Goal: Task Accomplishment & Management: Manage account settings

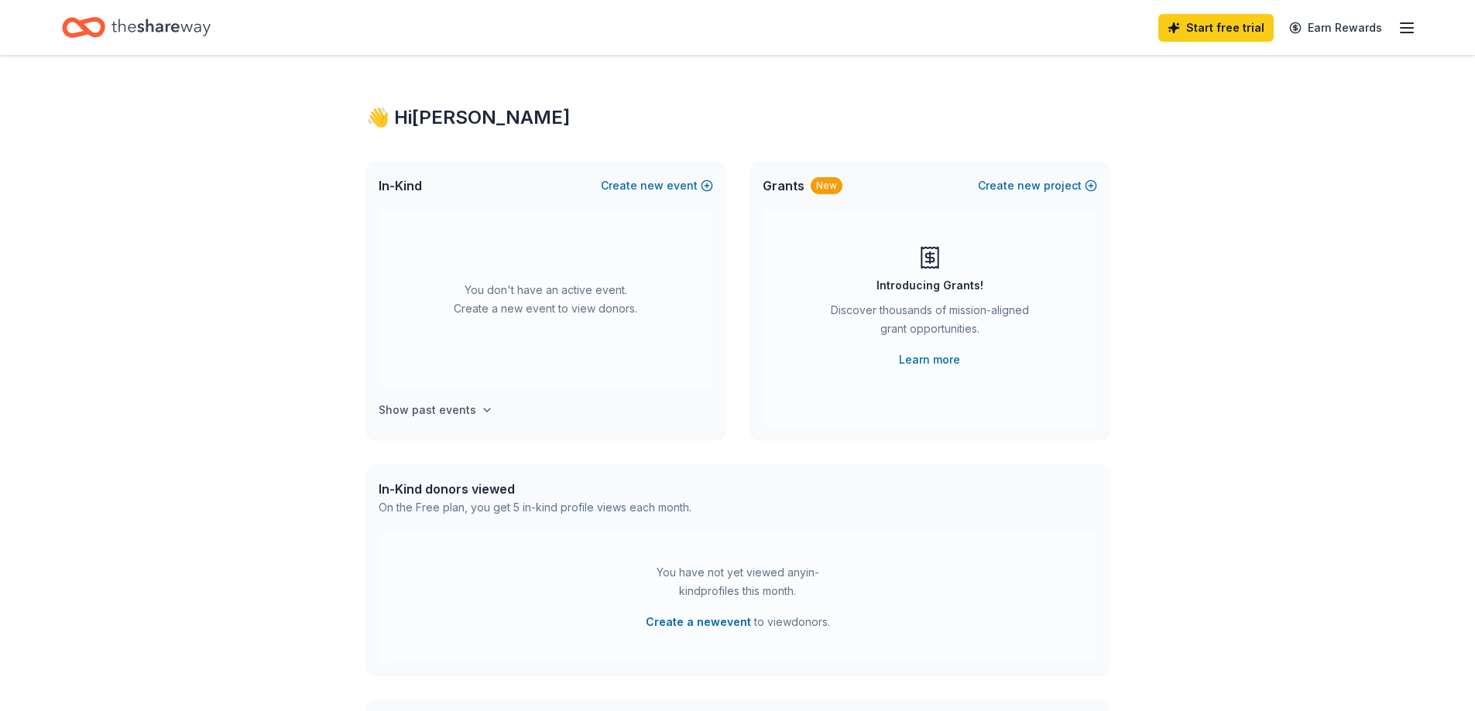
click at [459, 406] on h4 "Show past events" at bounding box center [428, 410] width 98 height 19
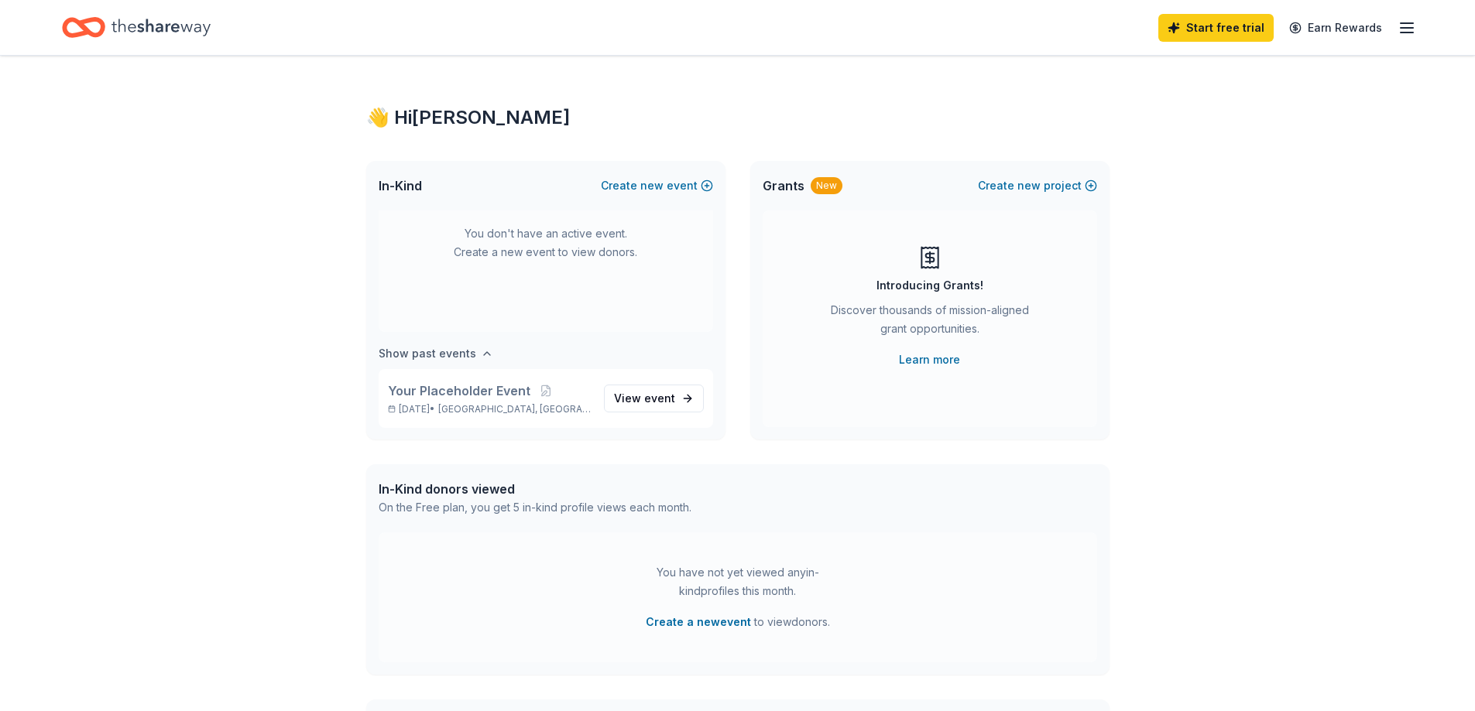
scroll to position [57, 0]
click at [654, 183] on span "new" at bounding box center [651, 186] width 23 height 19
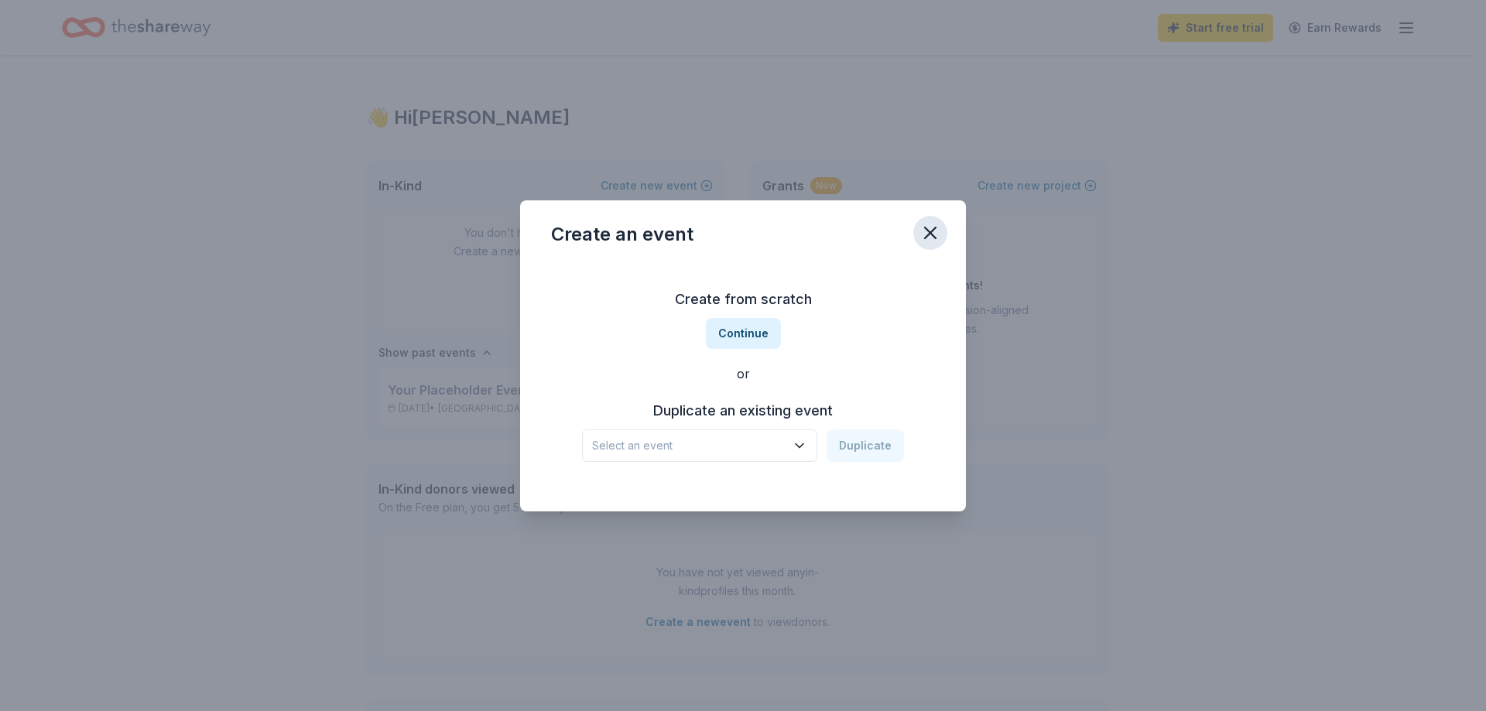
click at [935, 231] on icon "button" at bounding box center [931, 233] width 22 height 22
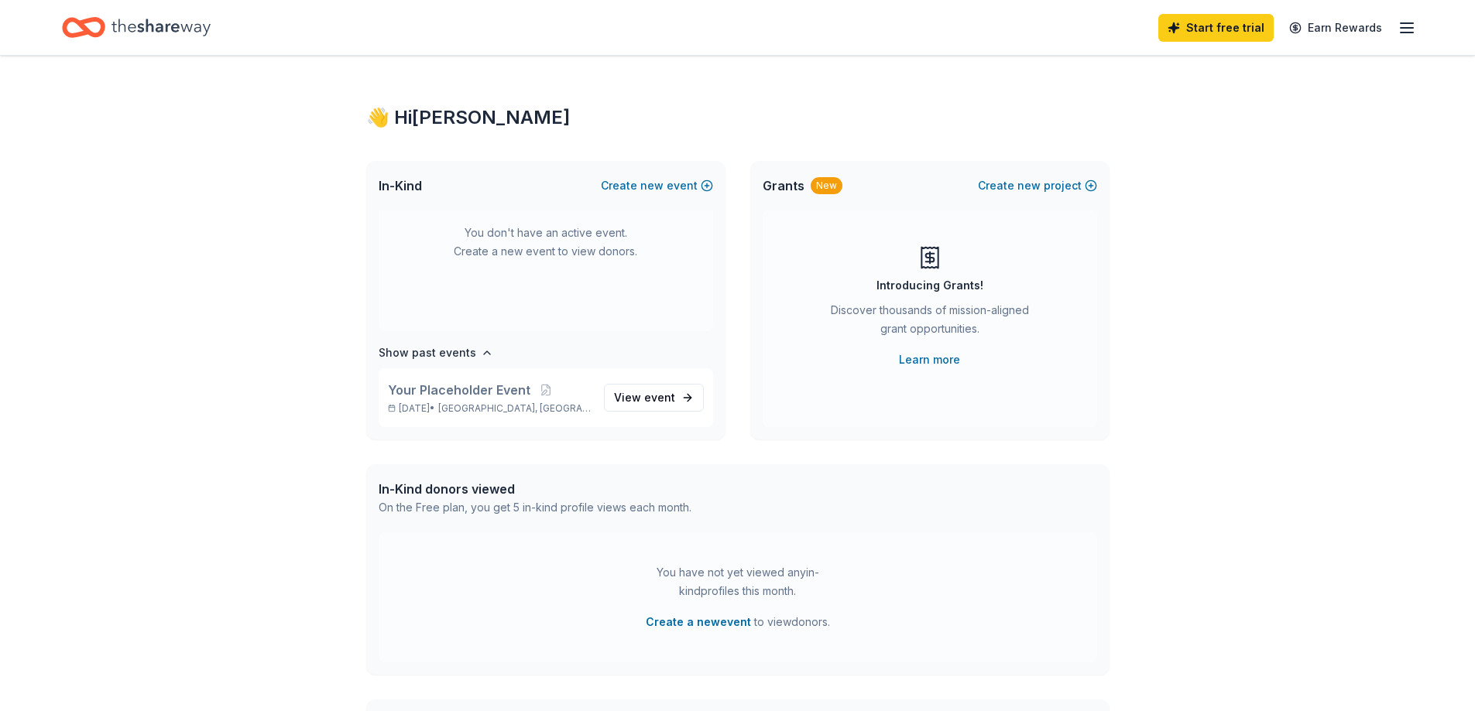
click at [121, 22] on icon "Home" at bounding box center [160, 28] width 99 height 32
click at [1417, 32] on div "Start free trial Earn Rewards" at bounding box center [737, 27] width 1475 height 55
click at [1409, 31] on icon "button" at bounding box center [1406, 28] width 19 height 19
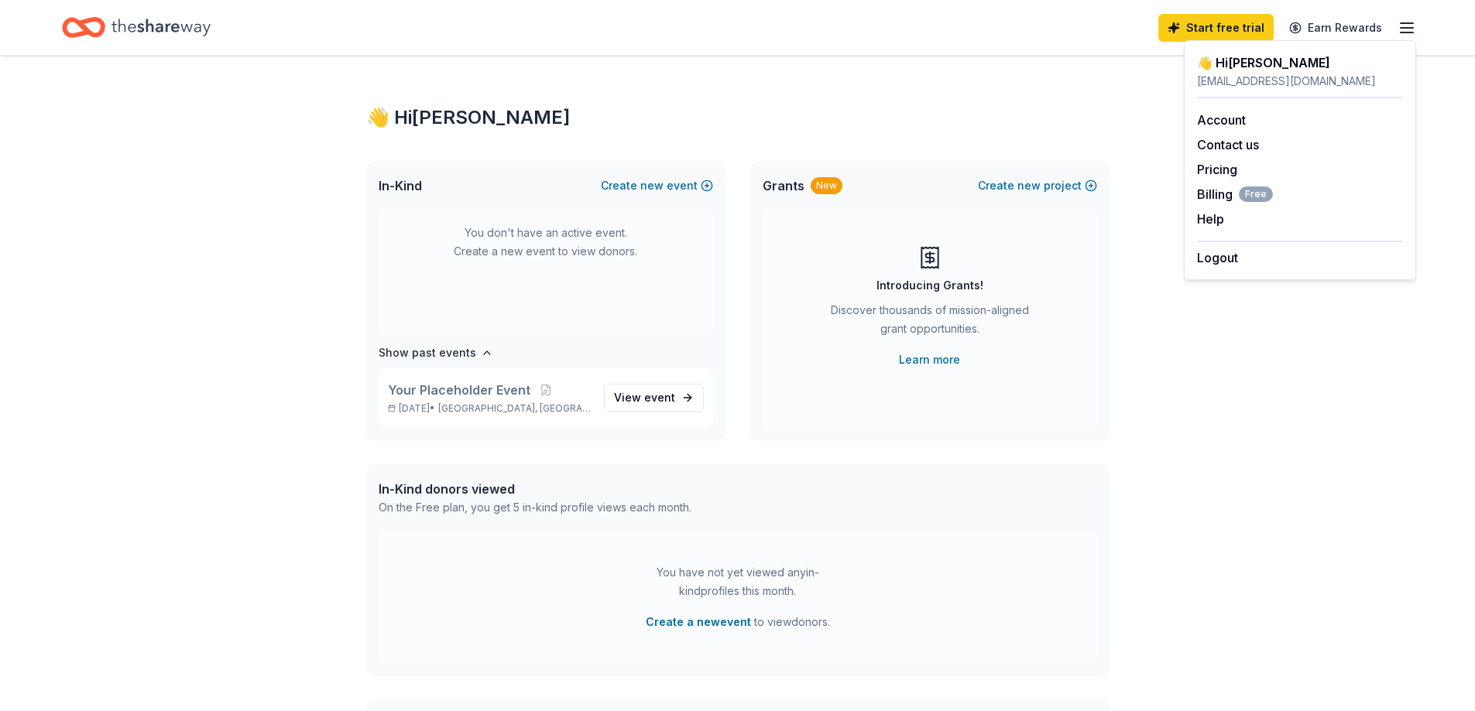
click at [1258, 370] on div "👋 Hi Jennifer In-Kind Create new event You don't have an active event. Create a…" at bounding box center [737, 508] width 1475 height 904
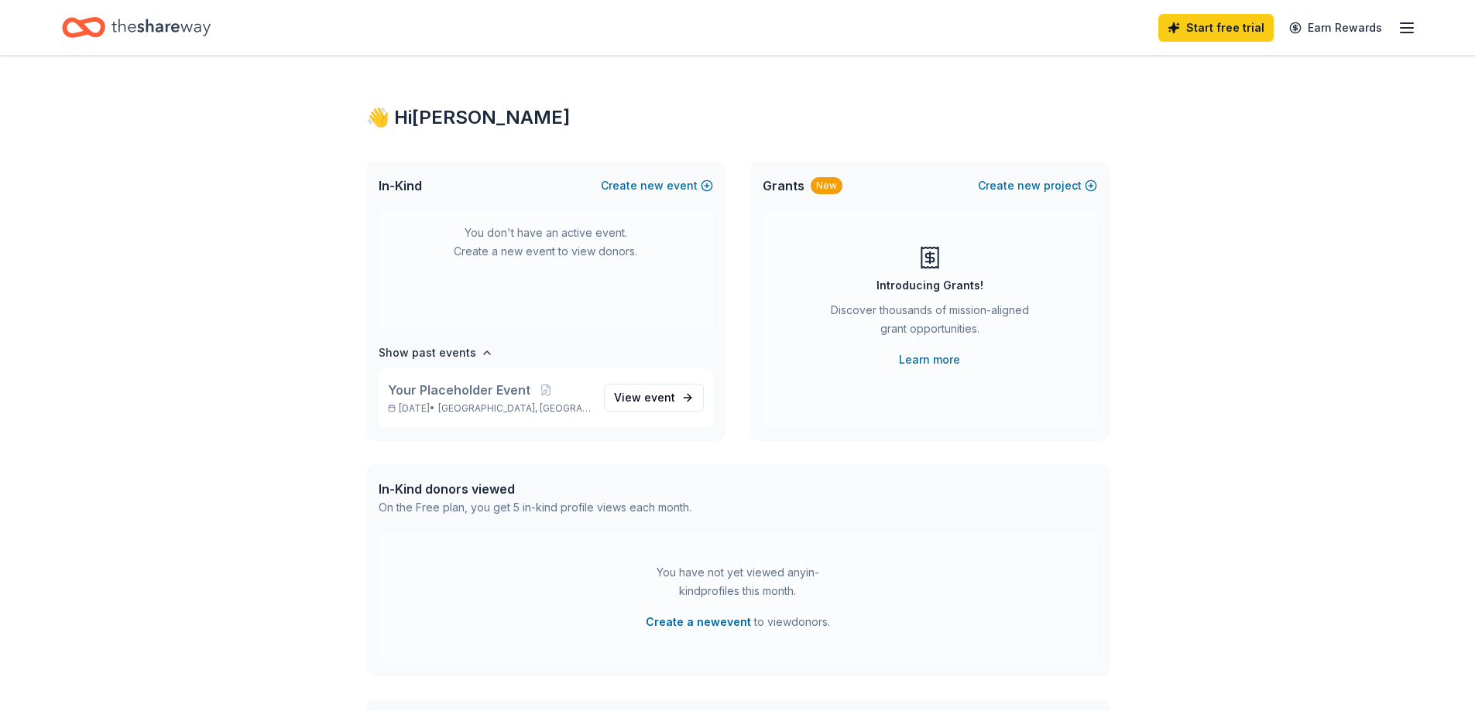
click at [169, 19] on icon "Home" at bounding box center [160, 28] width 99 height 32
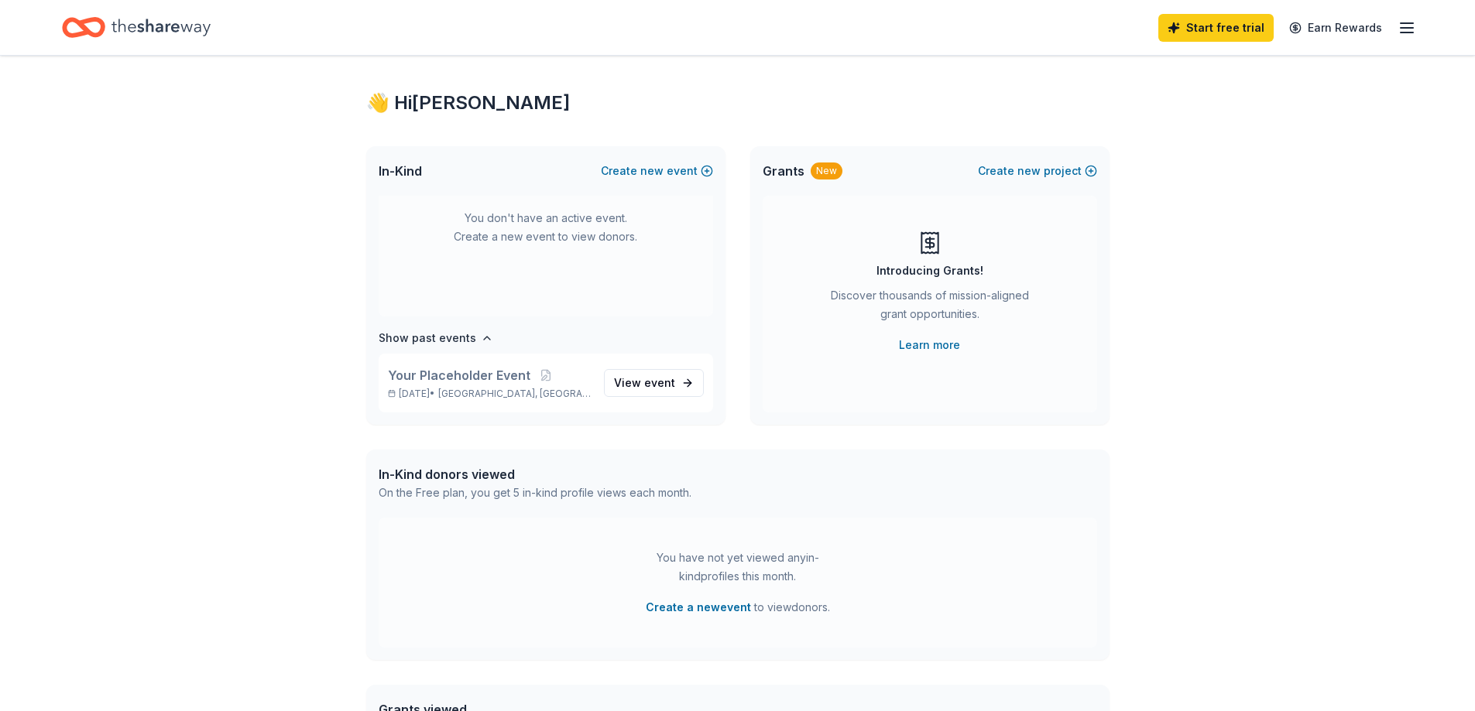
scroll to position [0, 0]
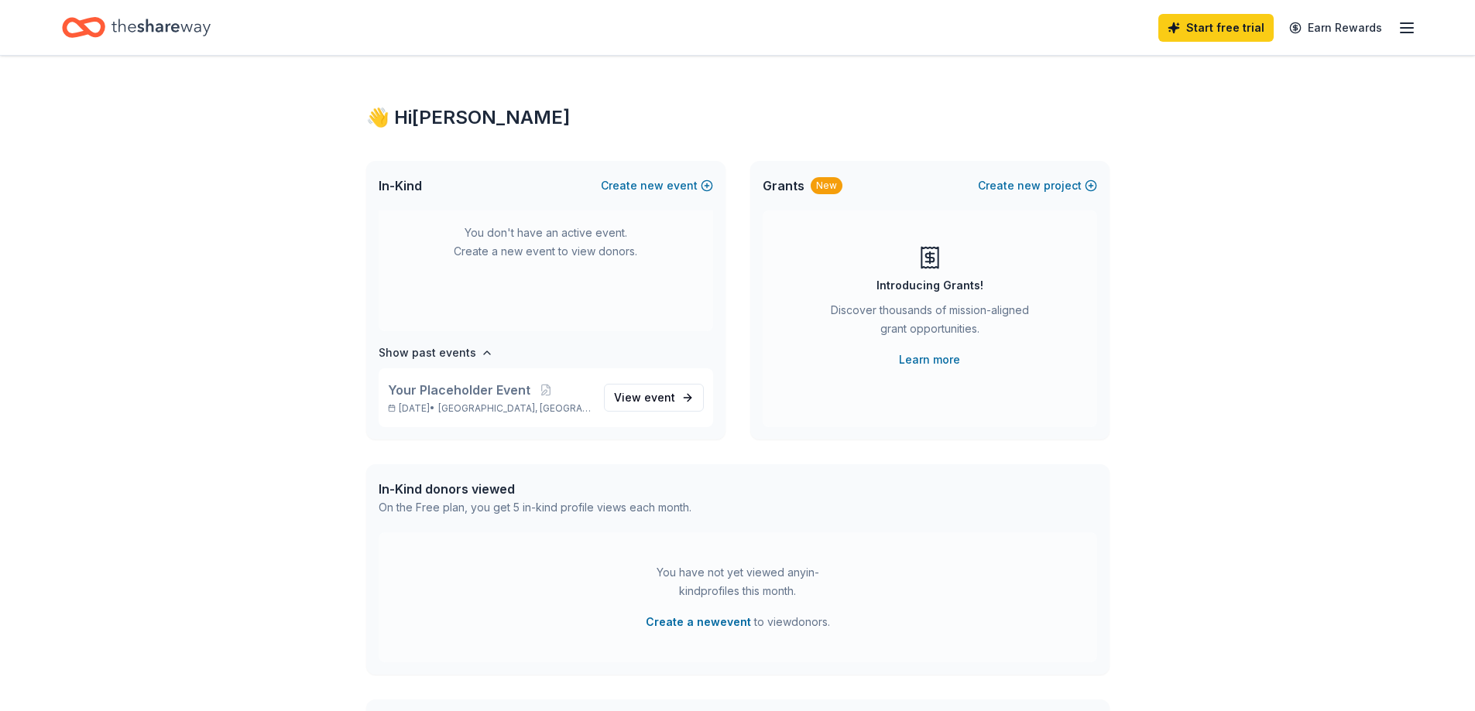
click at [1414, 25] on icon "button" at bounding box center [1406, 28] width 19 height 19
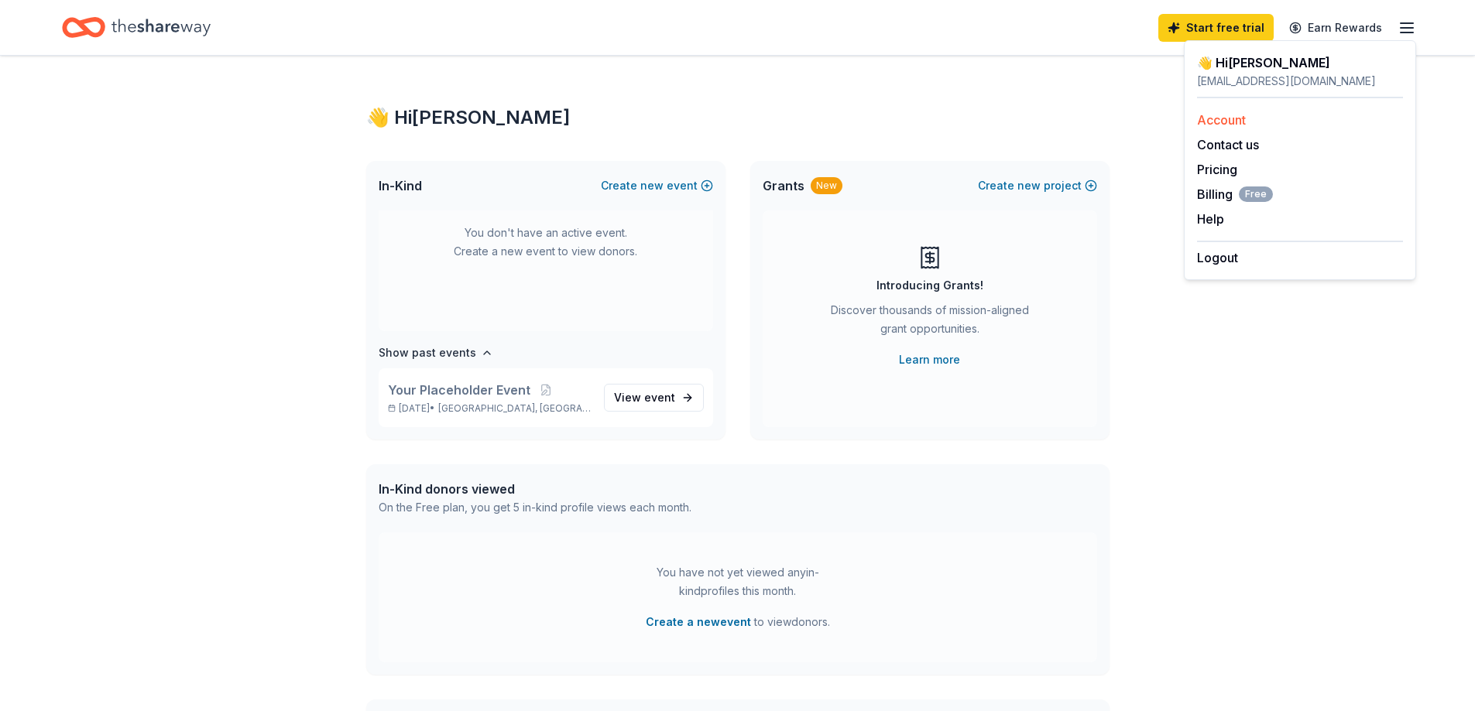
click at [1212, 122] on link "Account" at bounding box center [1221, 119] width 49 height 15
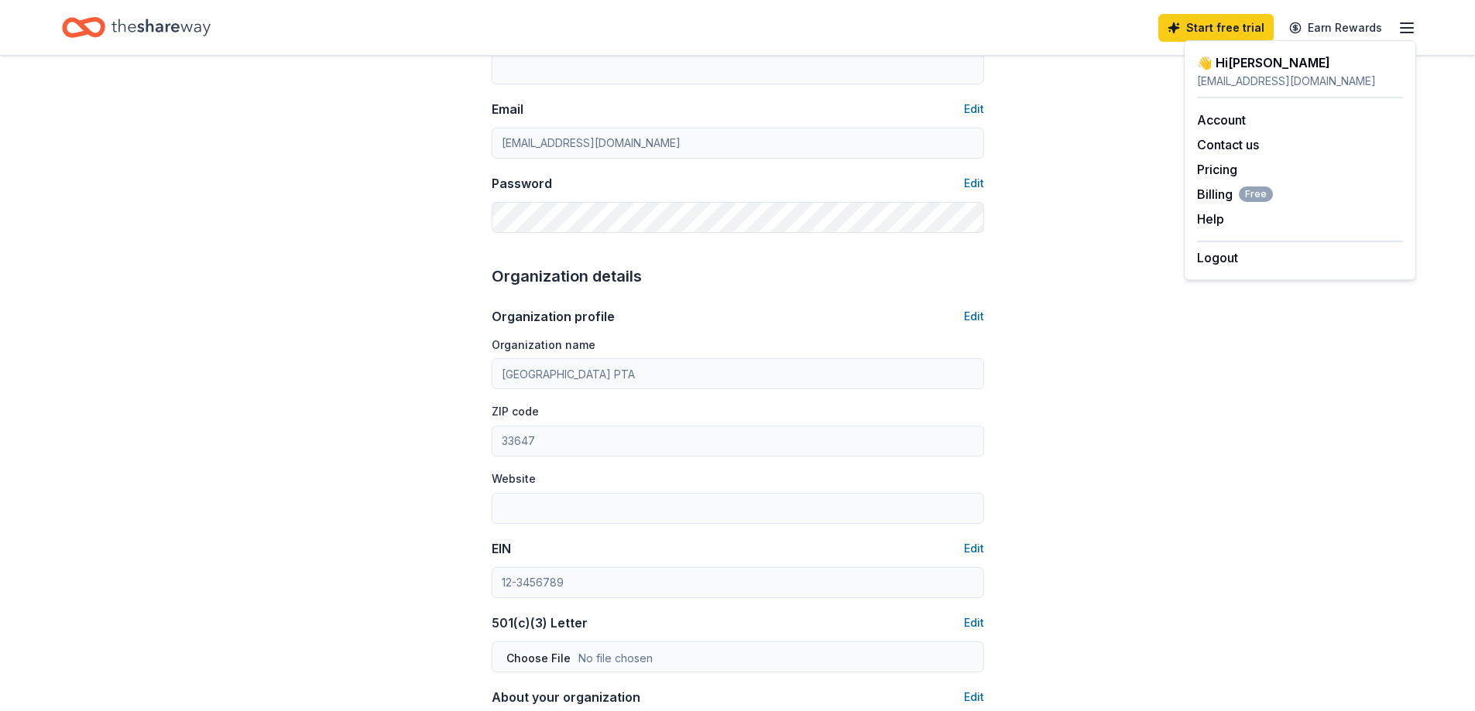
scroll to position [310, 0]
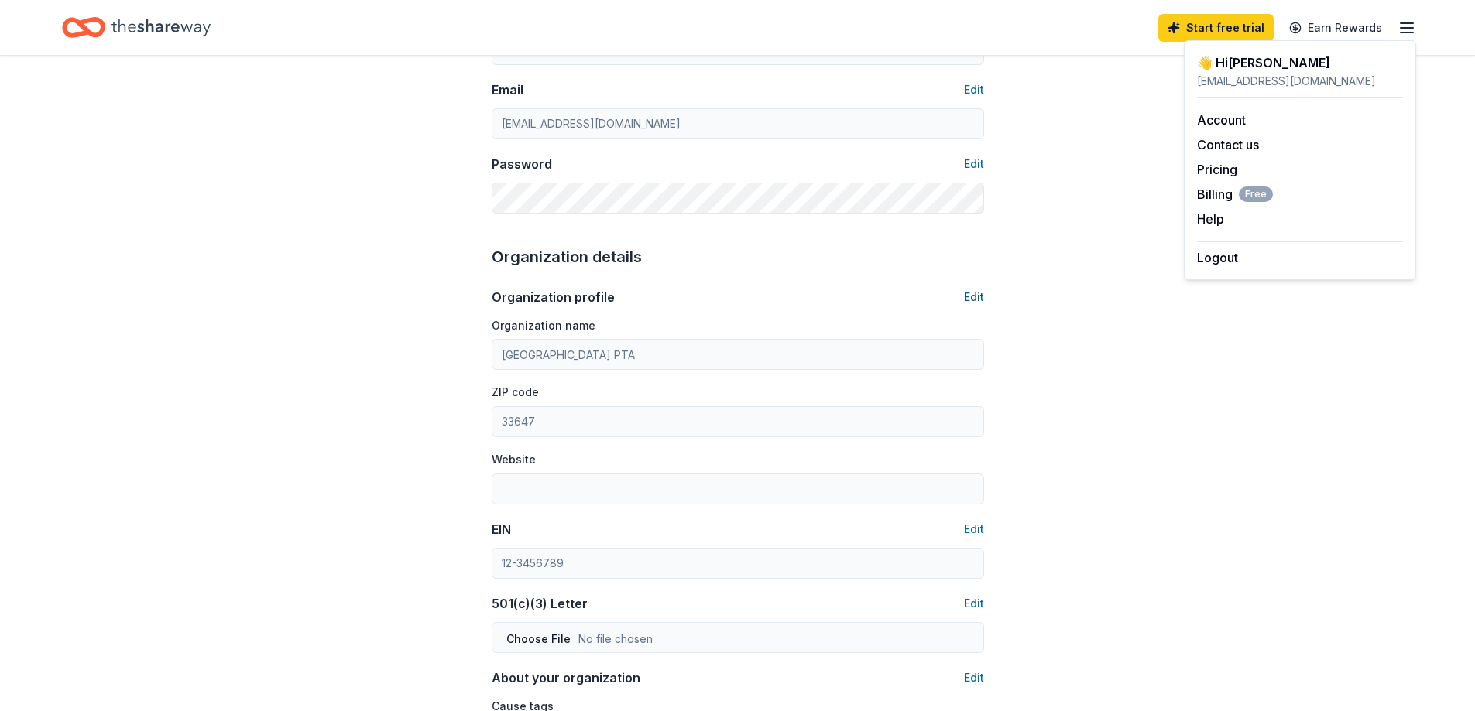
click at [970, 296] on button "Edit" at bounding box center [974, 297] width 20 height 19
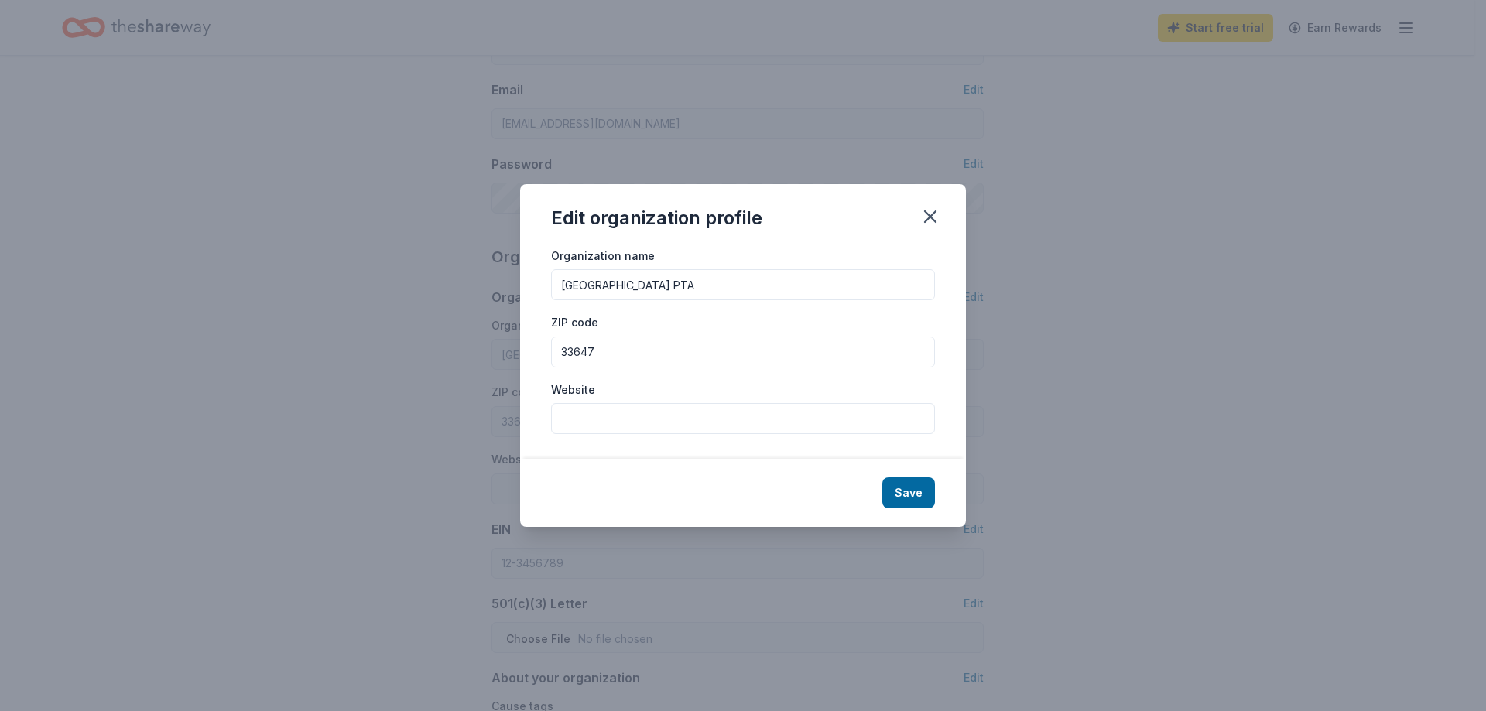
drag, startPoint x: 748, startPoint y: 284, endPoint x: 222, endPoint y: 259, distance: 526.3
click at [222, 259] on div "Edit organization profile Organization name Hunter's Green Elementary PTA ZIP c…" at bounding box center [743, 355] width 1486 height 711
type input "All That Dance Booster Club"
click at [560, 430] on input "Website" at bounding box center [743, 418] width 384 height 31
paste input "https://www.facebook.com/profile.php?id=61579087504379"
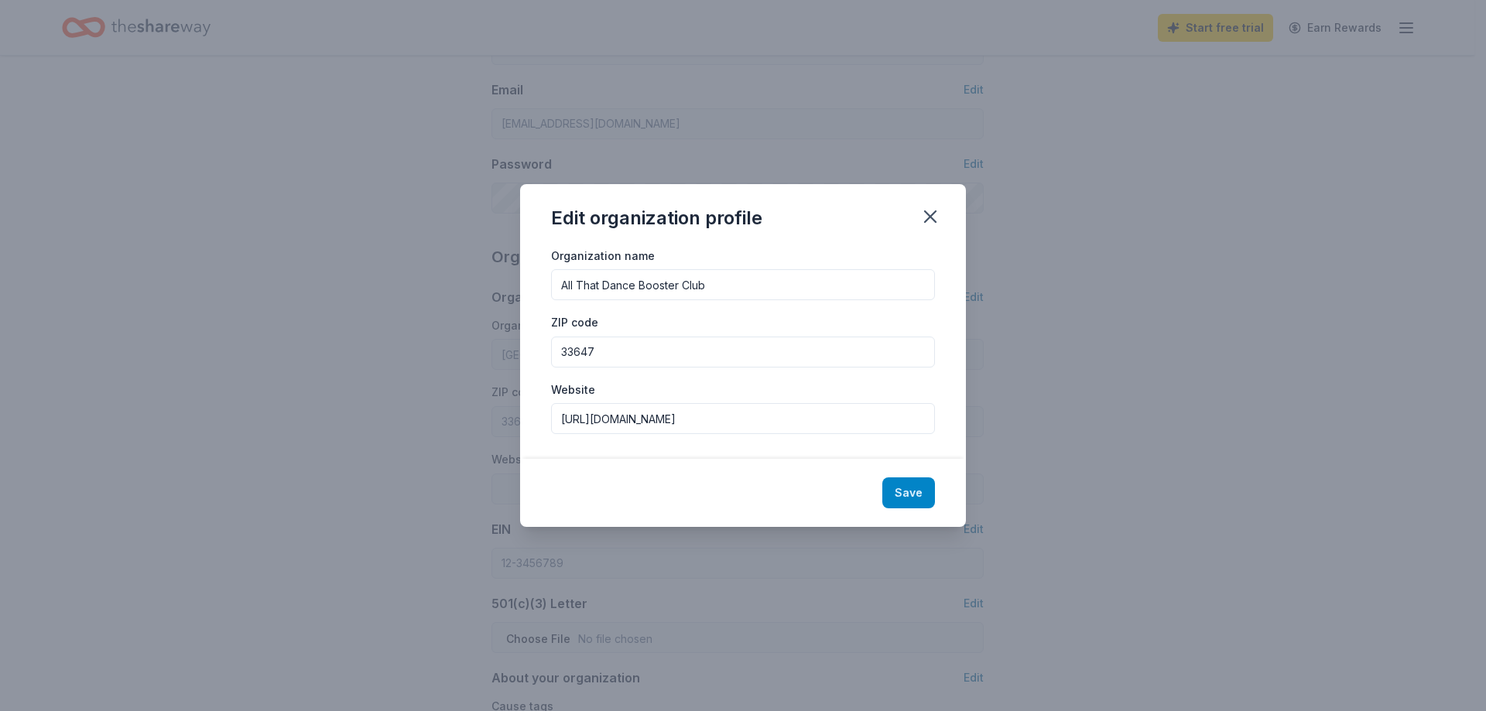
type input "https://www.facebook.com/profile.php?id=61579087504379"
click at [898, 497] on button "Save" at bounding box center [909, 493] width 53 height 31
type input "All That Dance Booster Club"
type input "https://www.facebook.com/profile.php?id=61579087504379"
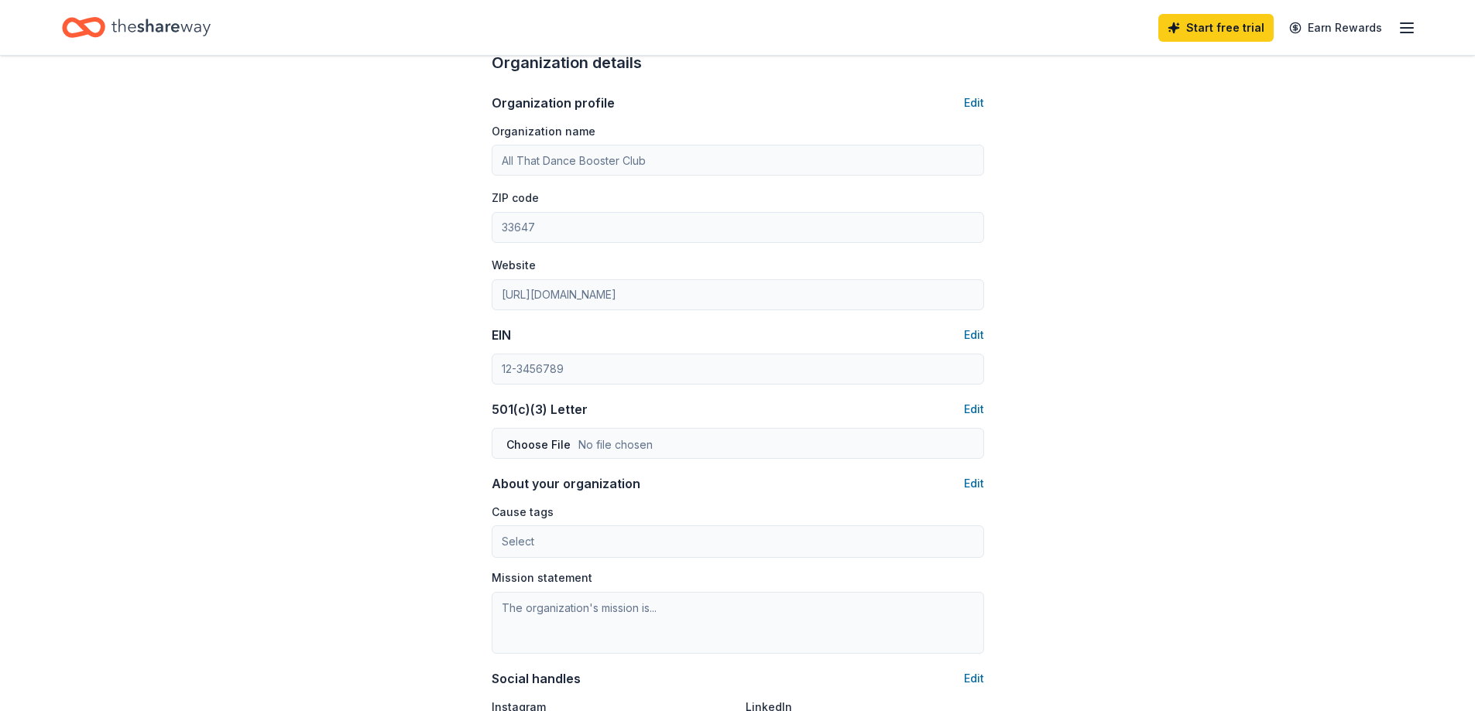
scroll to position [542, 0]
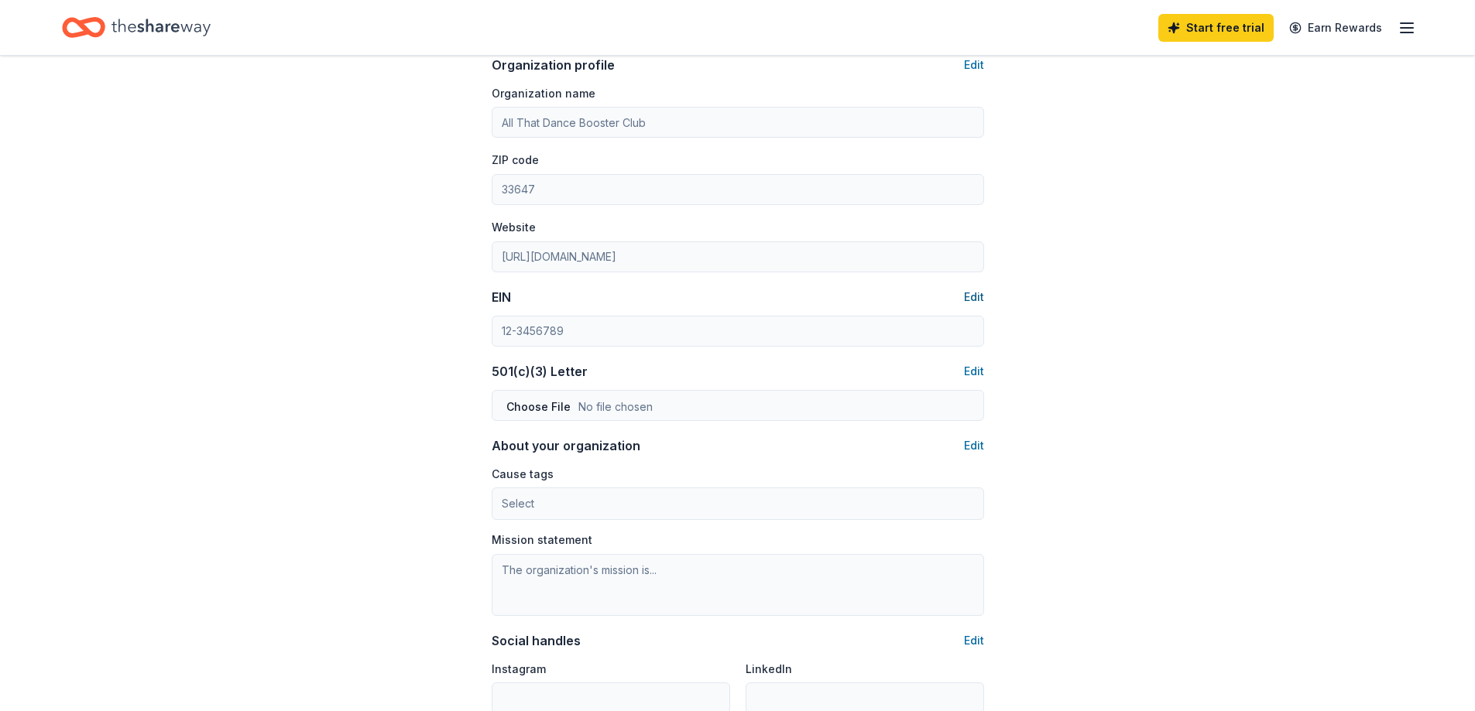
click at [974, 295] on button "Edit" at bounding box center [974, 297] width 20 height 19
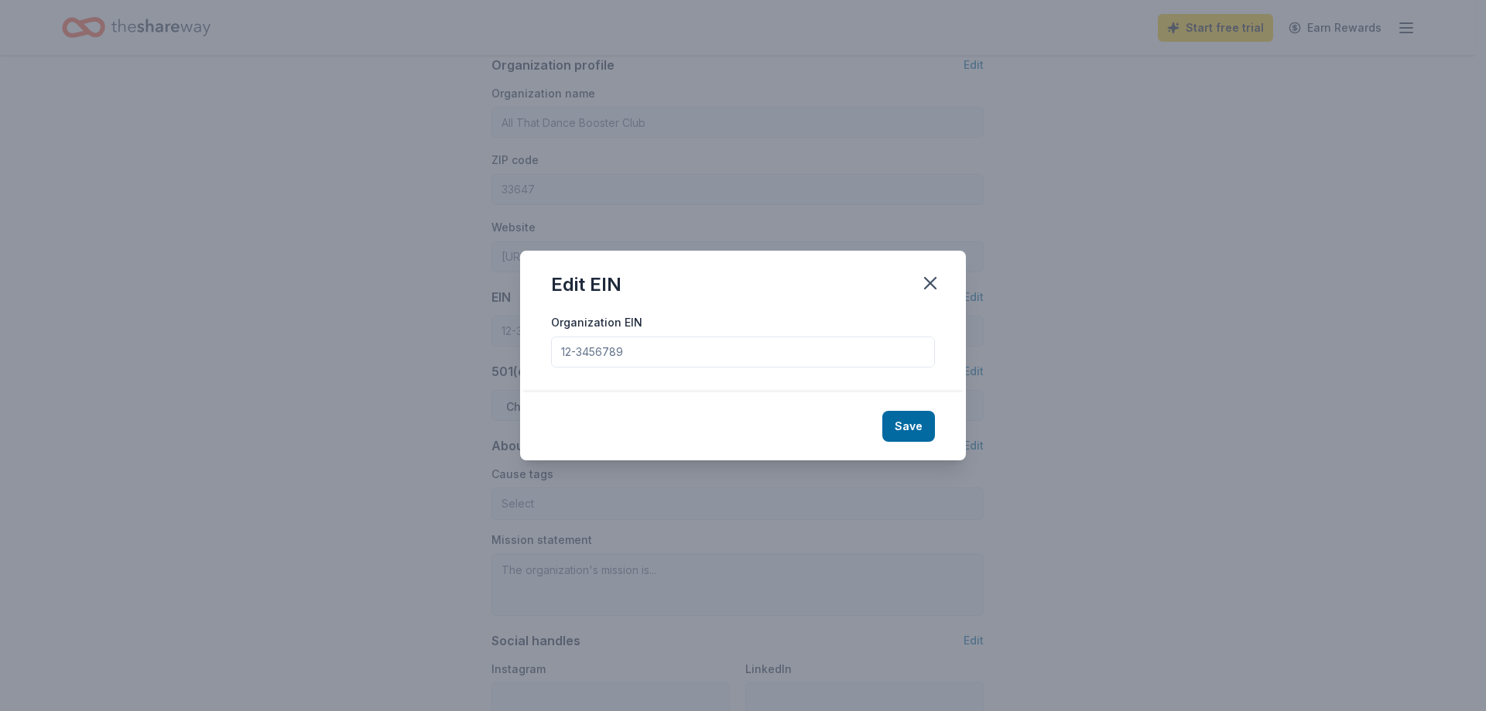
drag, startPoint x: 648, startPoint y: 348, endPoint x: 475, endPoint y: 351, distance: 172.7
click at [475, 351] on div "Edit EIN Organization EIN Save" at bounding box center [743, 355] width 1486 height 711
click at [927, 285] on icon "button" at bounding box center [931, 283] width 22 height 22
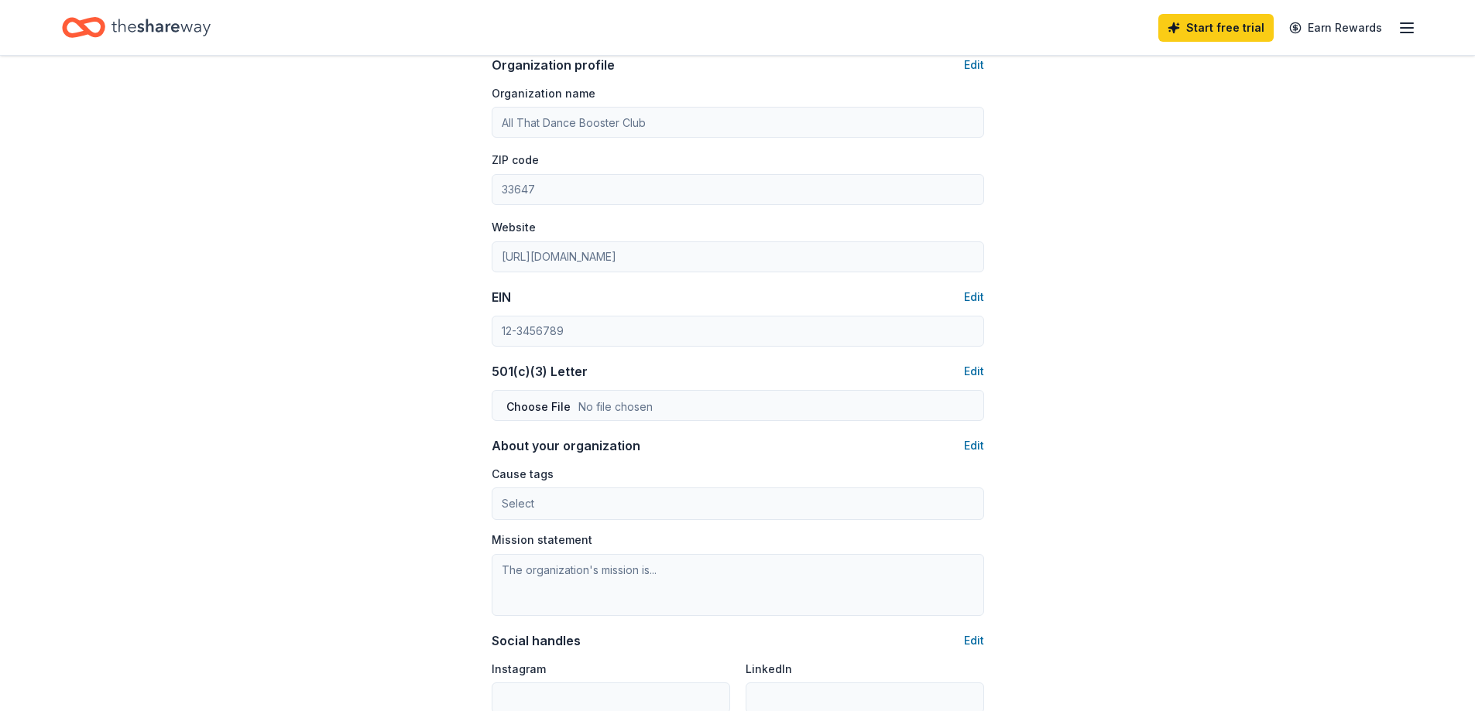
click at [1092, 468] on div "Account About me Profile Edit First name Jennifer Last name Maita Role Phone nu…" at bounding box center [737, 205] width 1475 height 1382
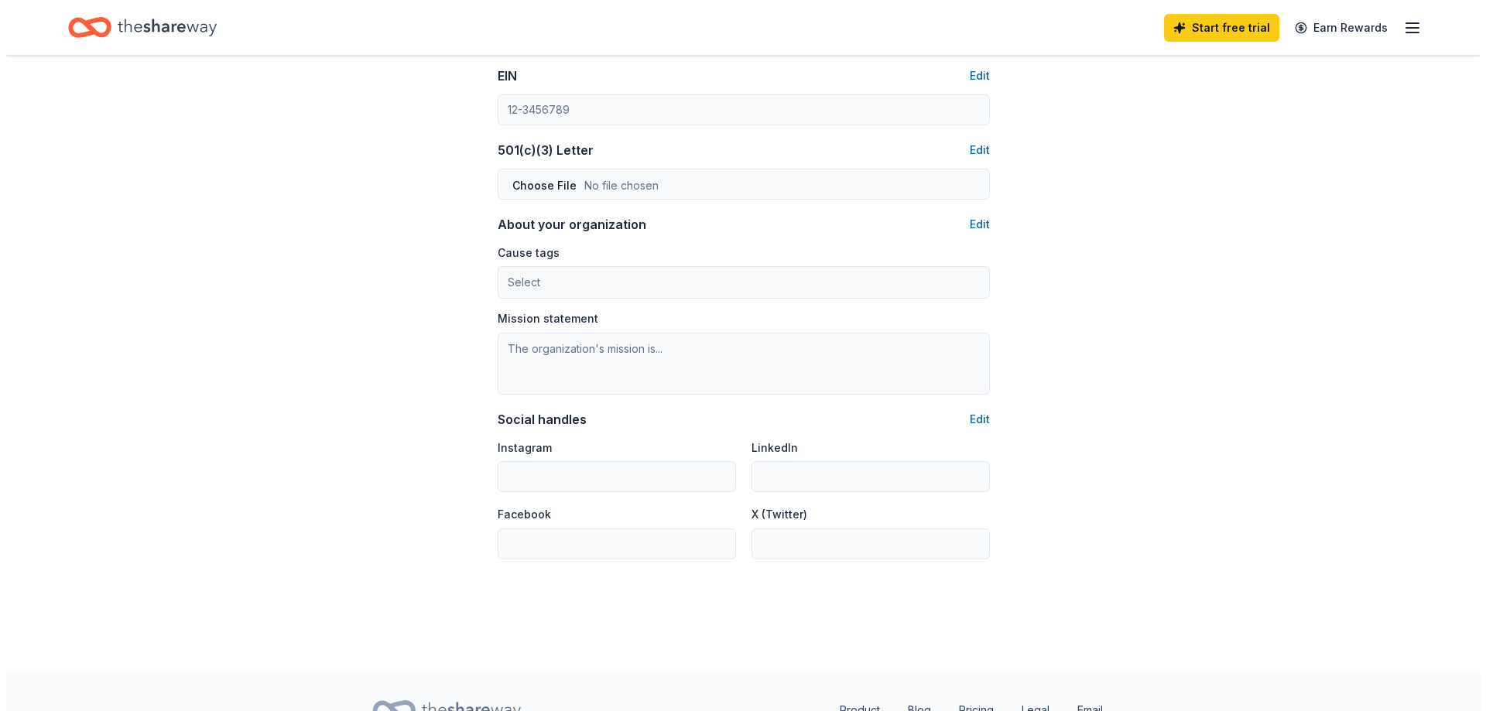
scroll to position [838, 0]
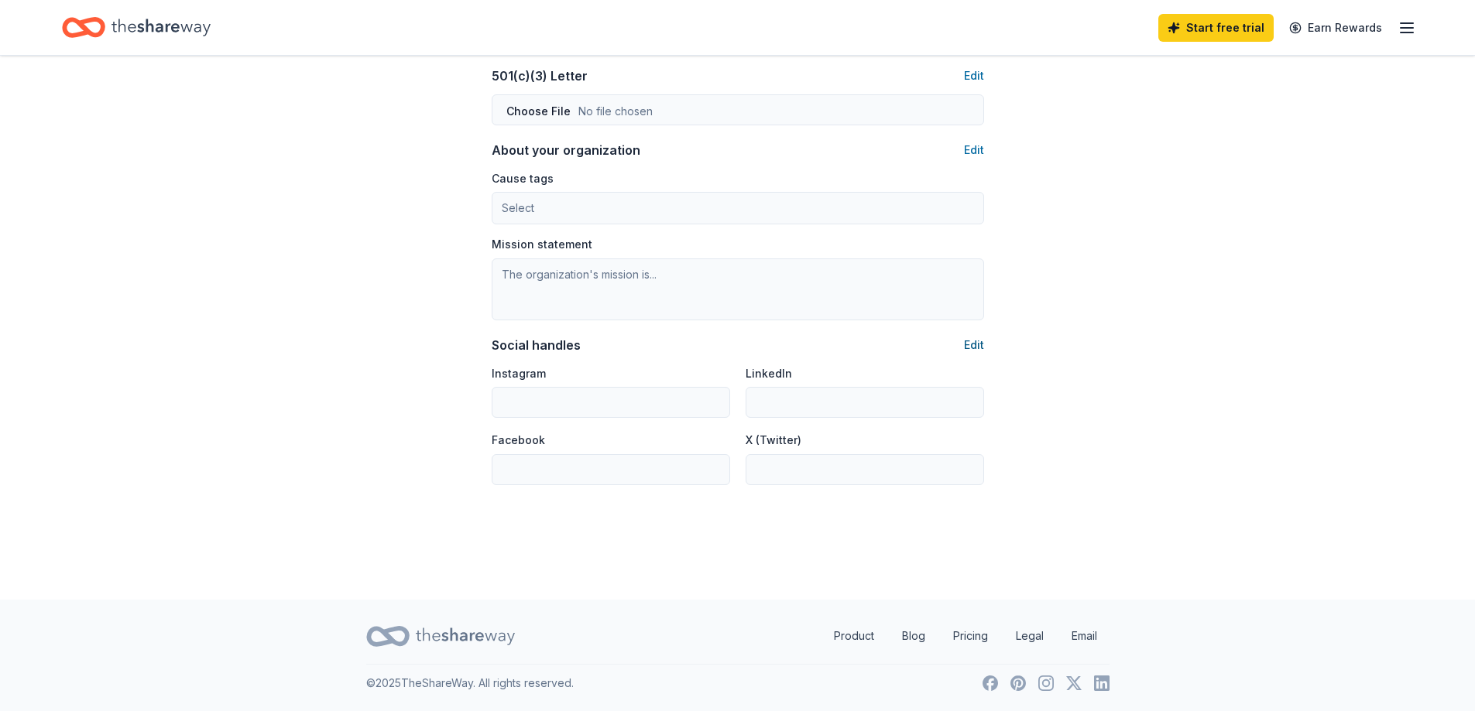
click at [972, 344] on button "Edit" at bounding box center [974, 345] width 20 height 19
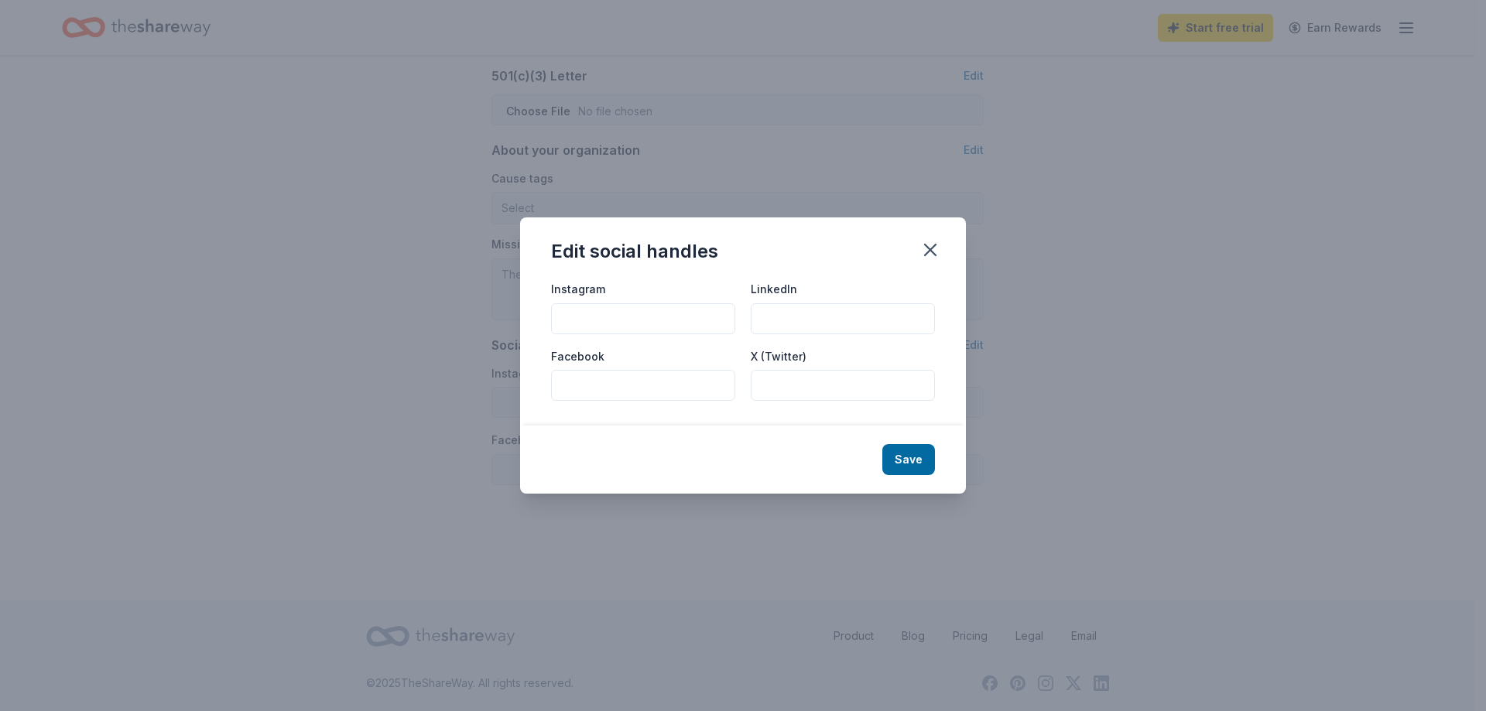
click at [590, 396] on input "Facebook" at bounding box center [643, 385] width 184 height 31
paste input "https://www.facebook.com/profile.php?id=61579087504379"
type input "https://www.facebook.com/profile.php?id=61579087504379"
click at [896, 448] on button "Save" at bounding box center [909, 459] width 53 height 31
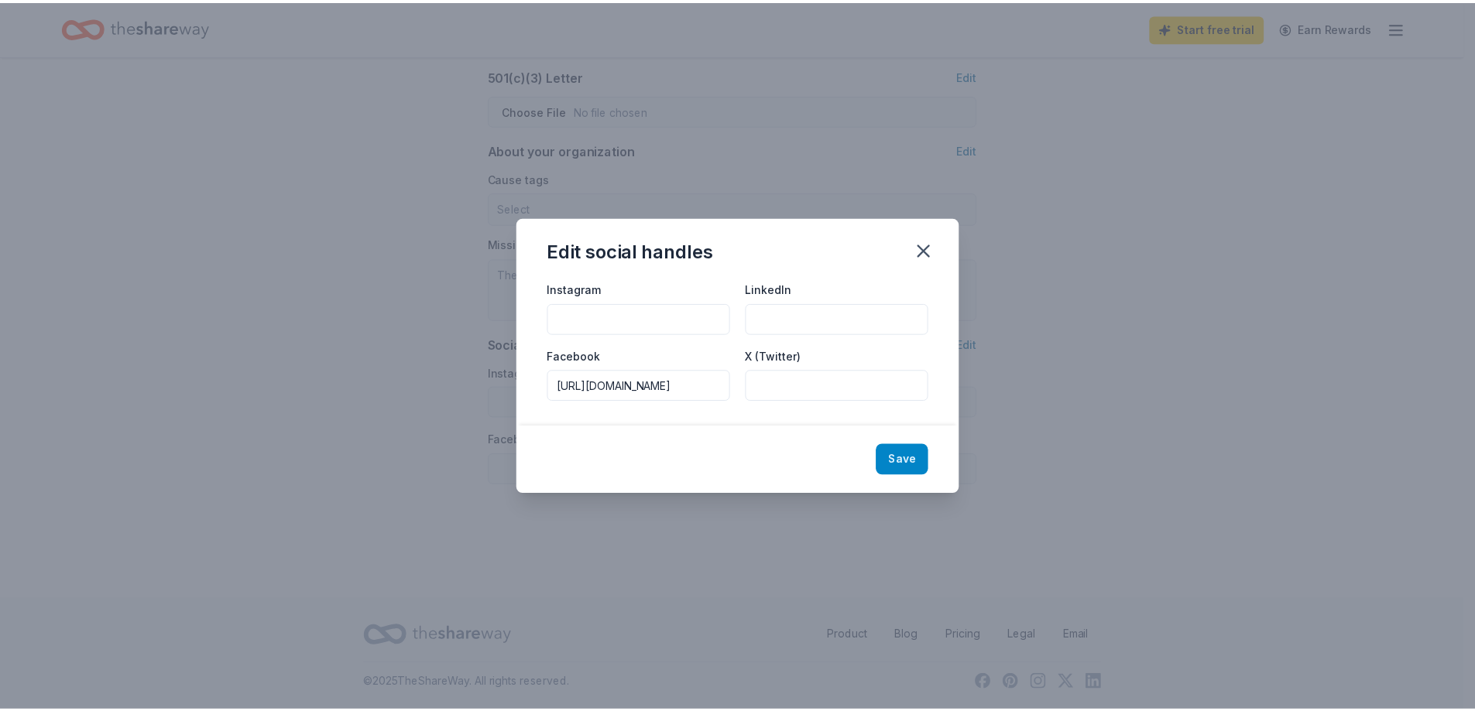
scroll to position [0, 0]
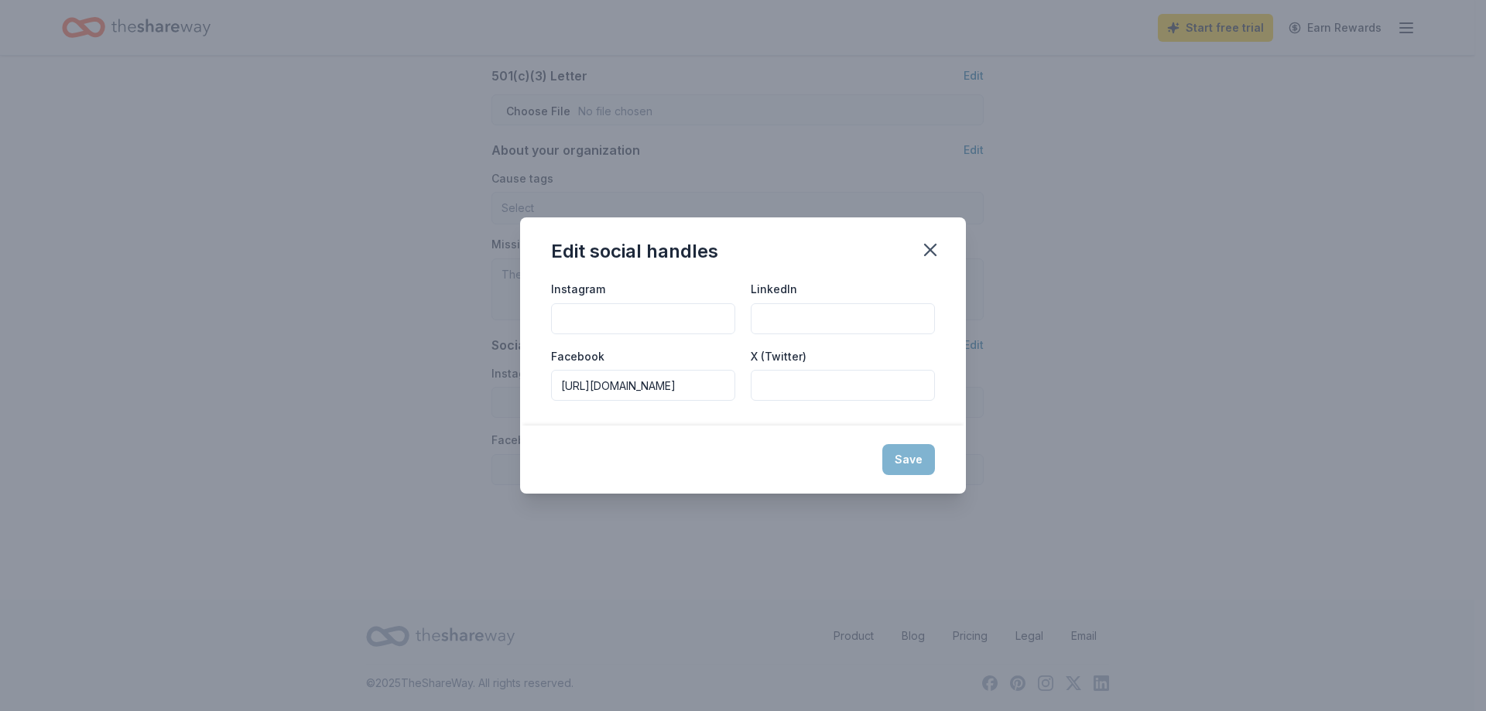
type input "https://www.facebook.com/profile.php?id=61579087504379"
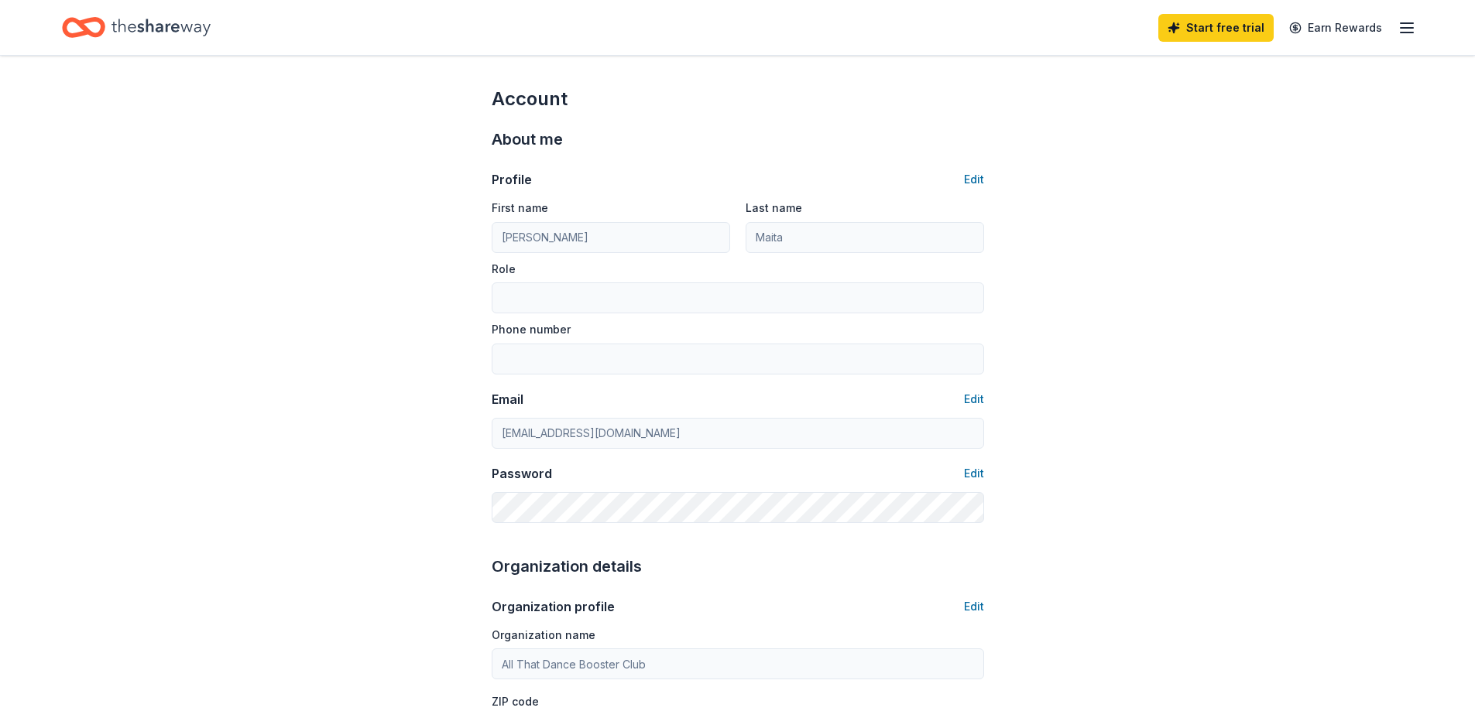
click at [1404, 30] on icon "button" at bounding box center [1406, 28] width 19 height 19
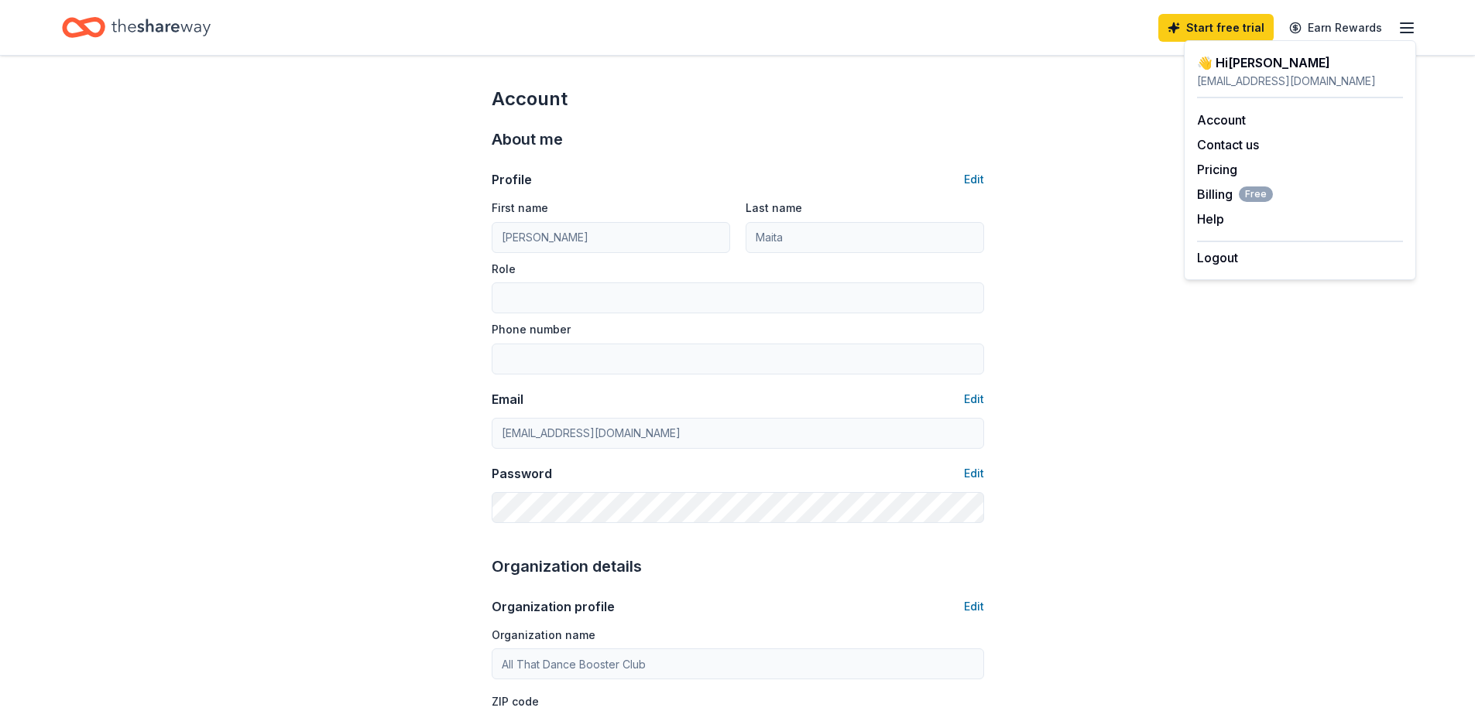
click at [177, 30] on icon "Home" at bounding box center [160, 28] width 99 height 32
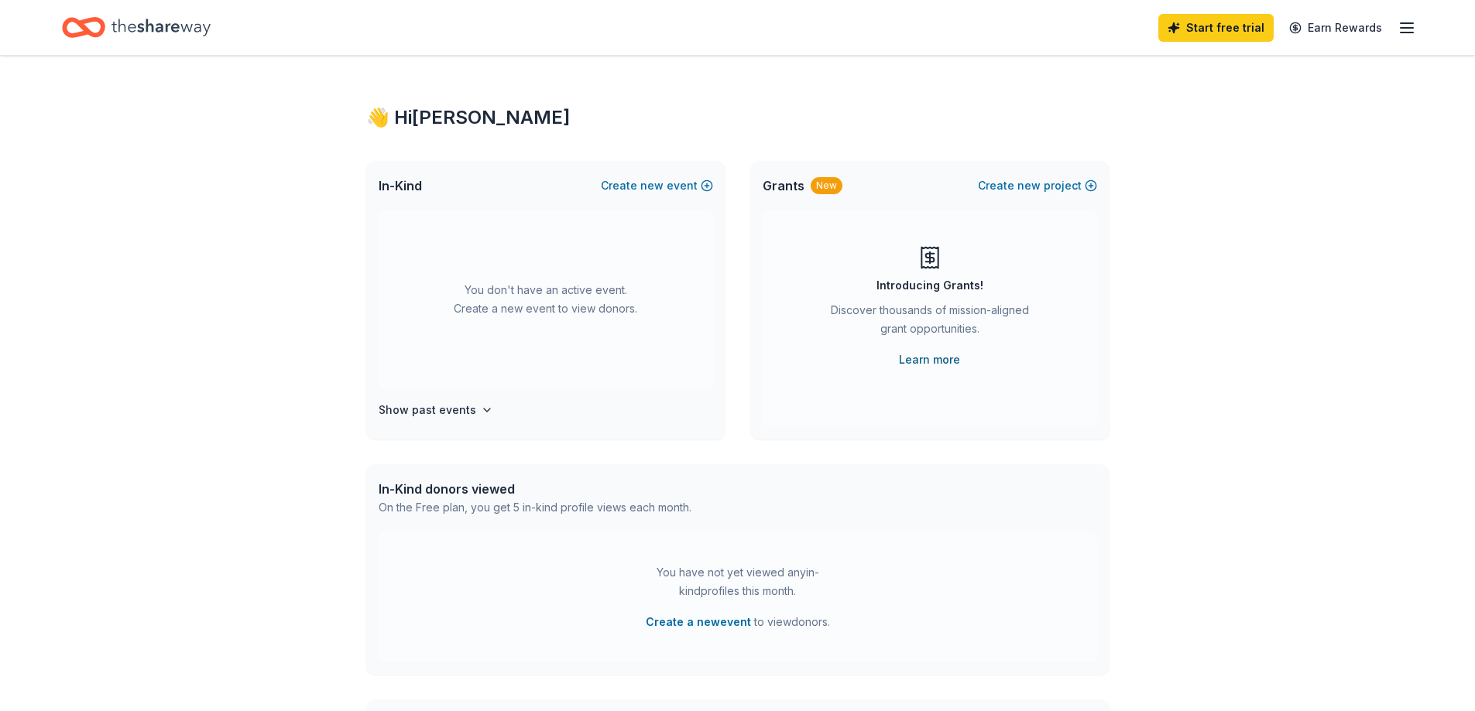
click at [943, 357] on link "Learn more" at bounding box center [929, 360] width 61 height 19
click at [410, 410] on h4 "Show past events" at bounding box center [428, 410] width 98 height 19
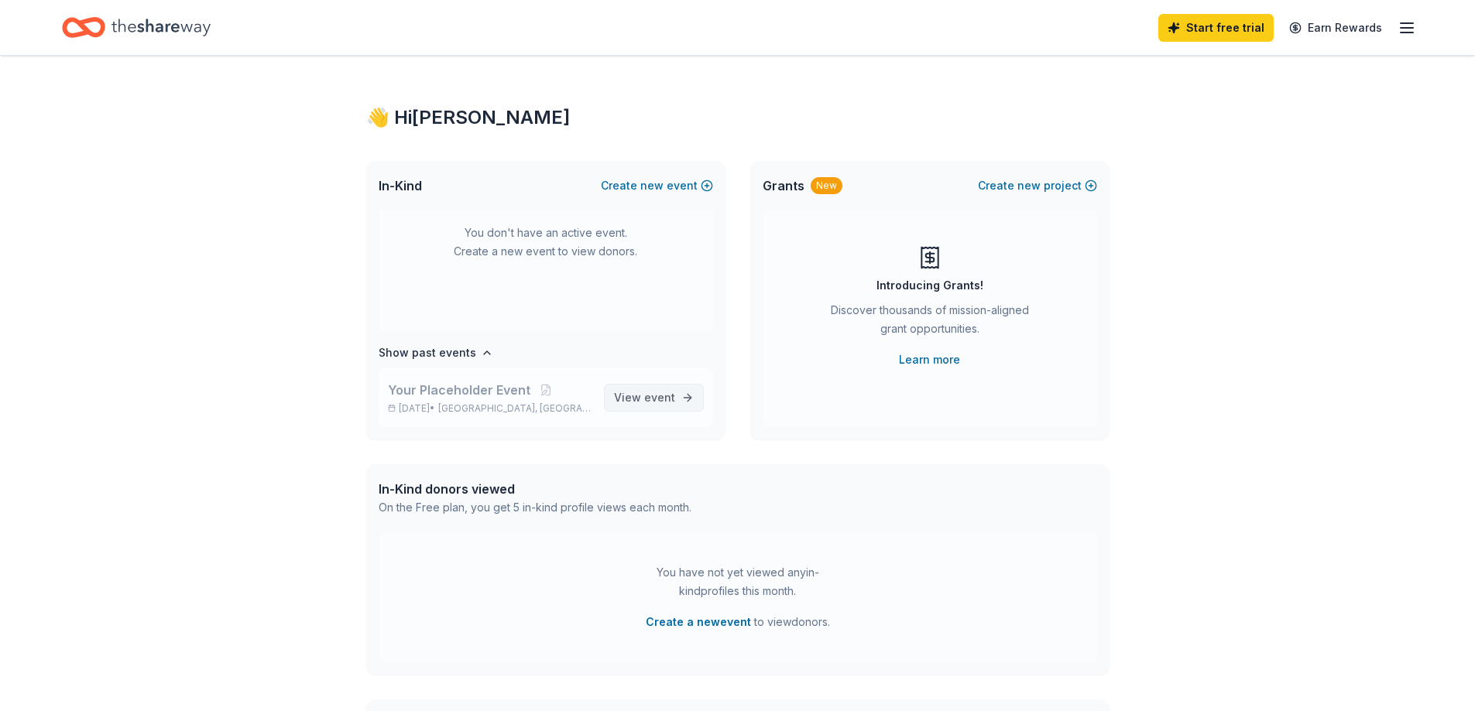
click at [625, 399] on span "View event" at bounding box center [644, 398] width 61 height 19
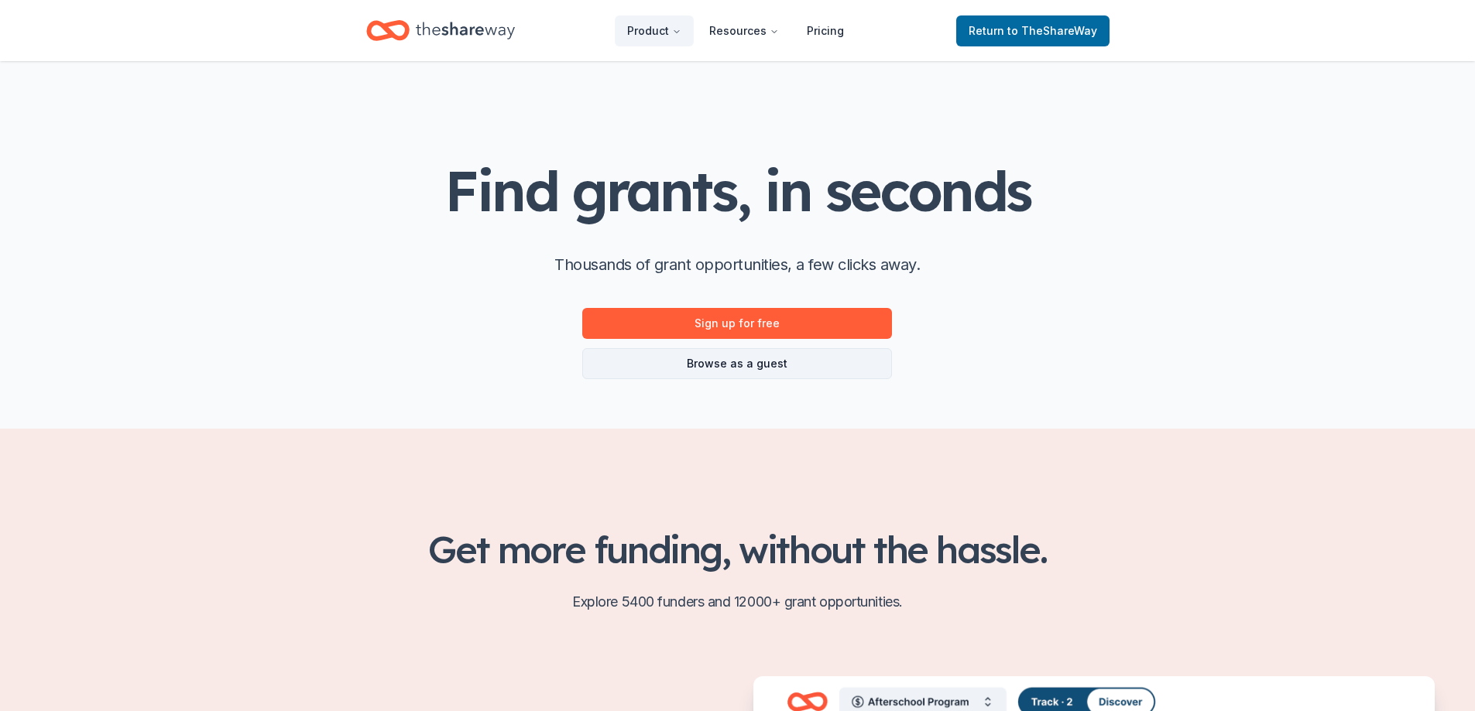
click at [781, 358] on link "Browse as a guest" at bounding box center [737, 363] width 310 height 31
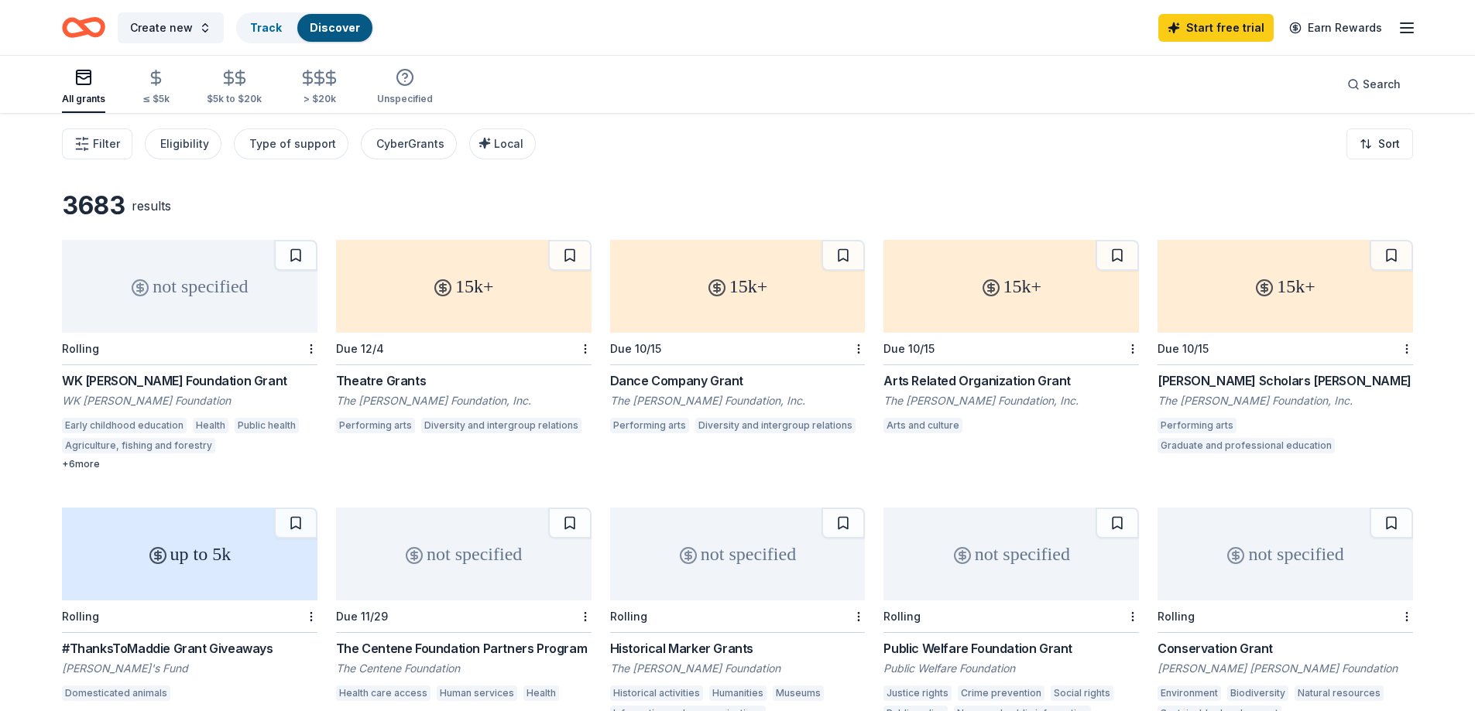
scroll to position [77, 0]
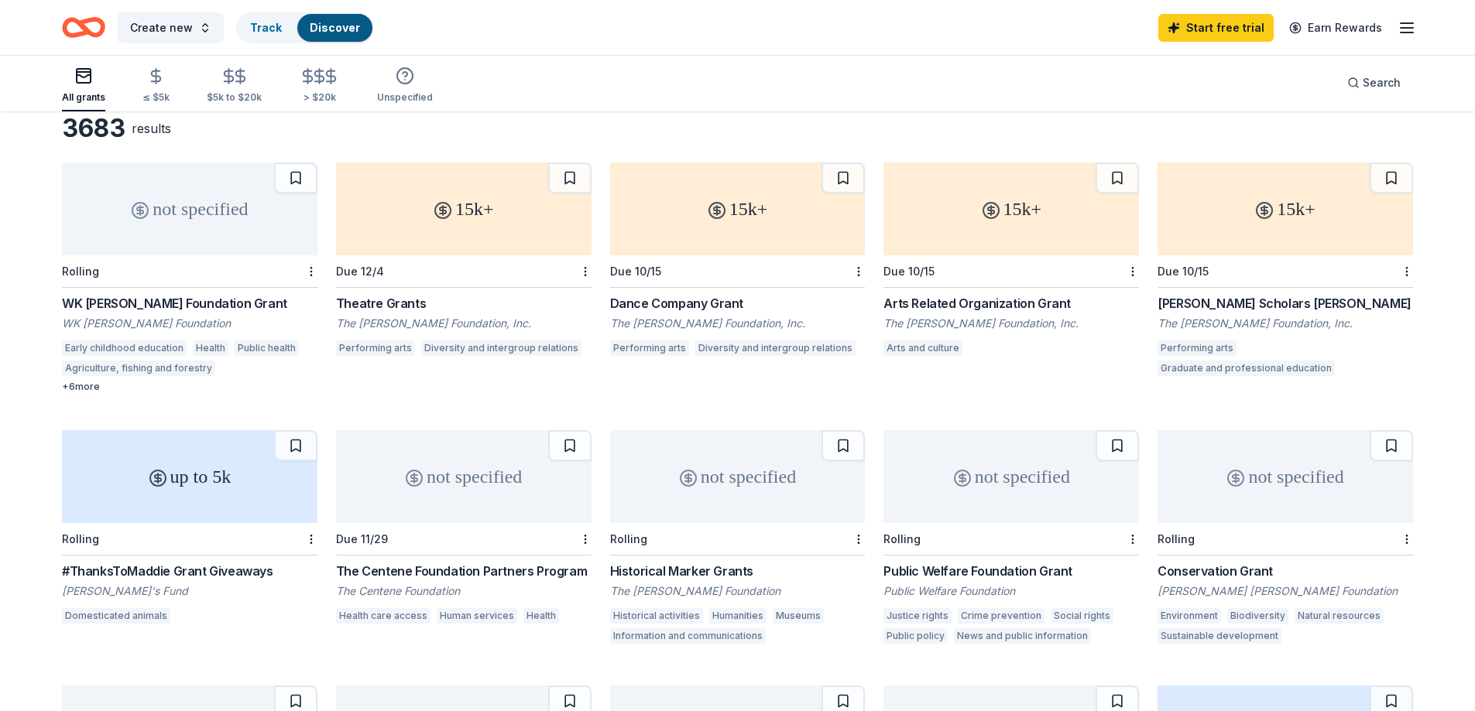
click at [982, 208] on icon at bounding box center [991, 210] width 19 height 19
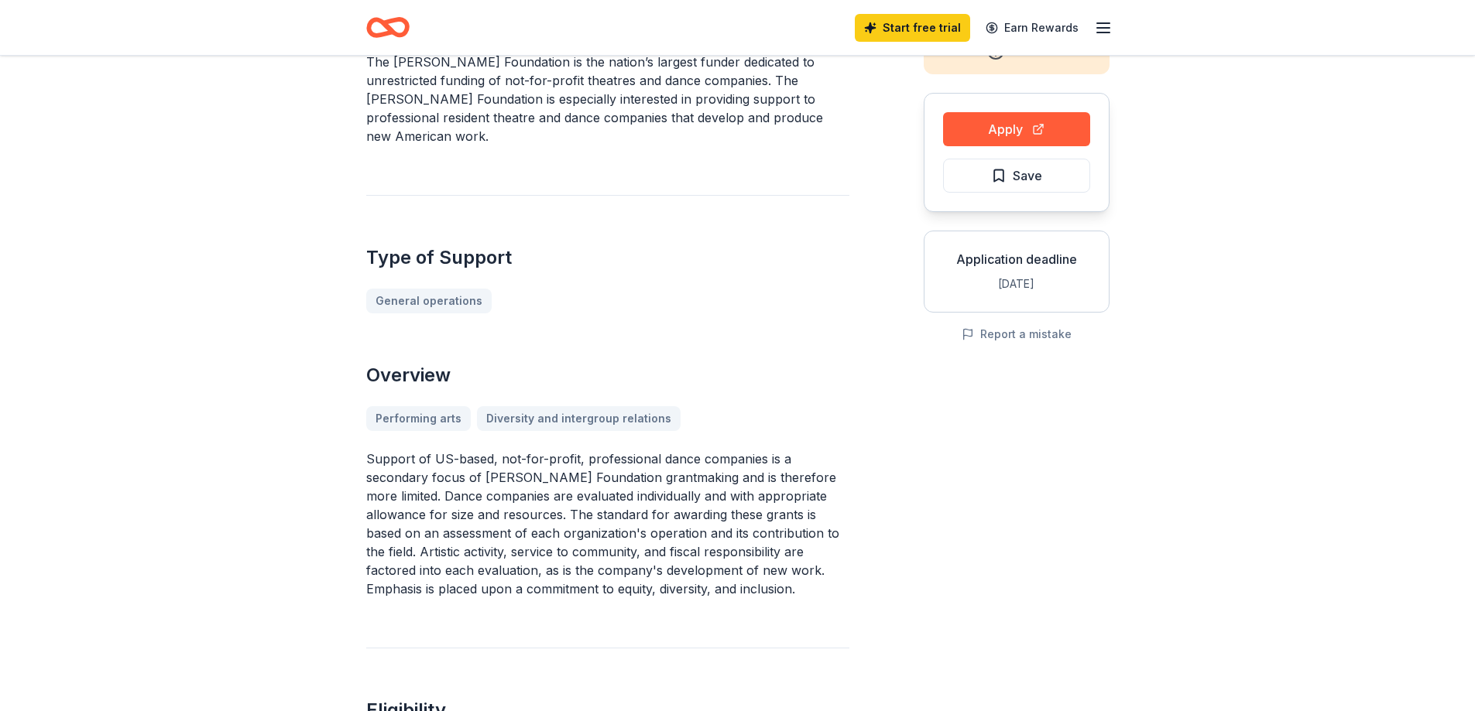
scroll to position [155, 0]
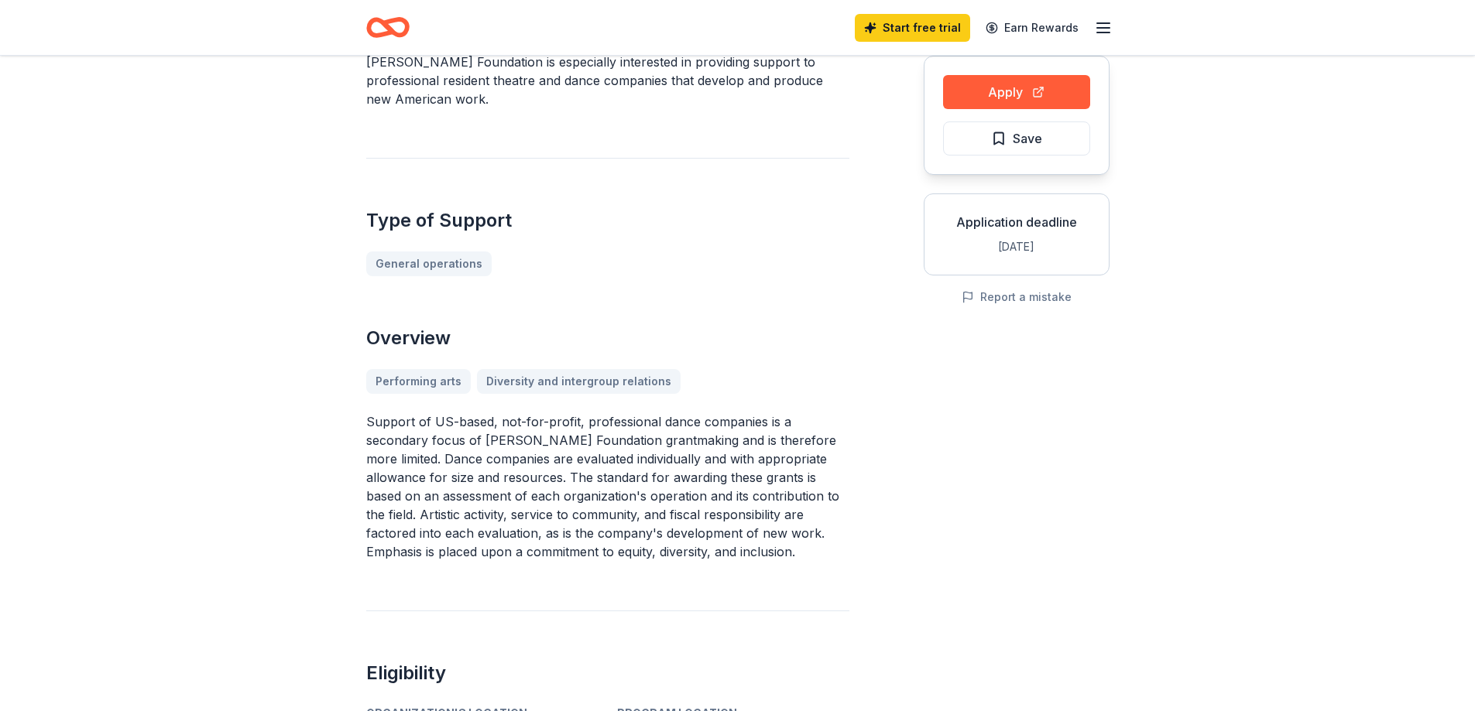
drag, startPoint x: 381, startPoint y: 422, endPoint x: 516, endPoint y: 420, distance: 134.7
click at [516, 420] on p "Support of US-based, not-for-profit, professional dance companies is a secondar…" at bounding box center [607, 487] width 483 height 149
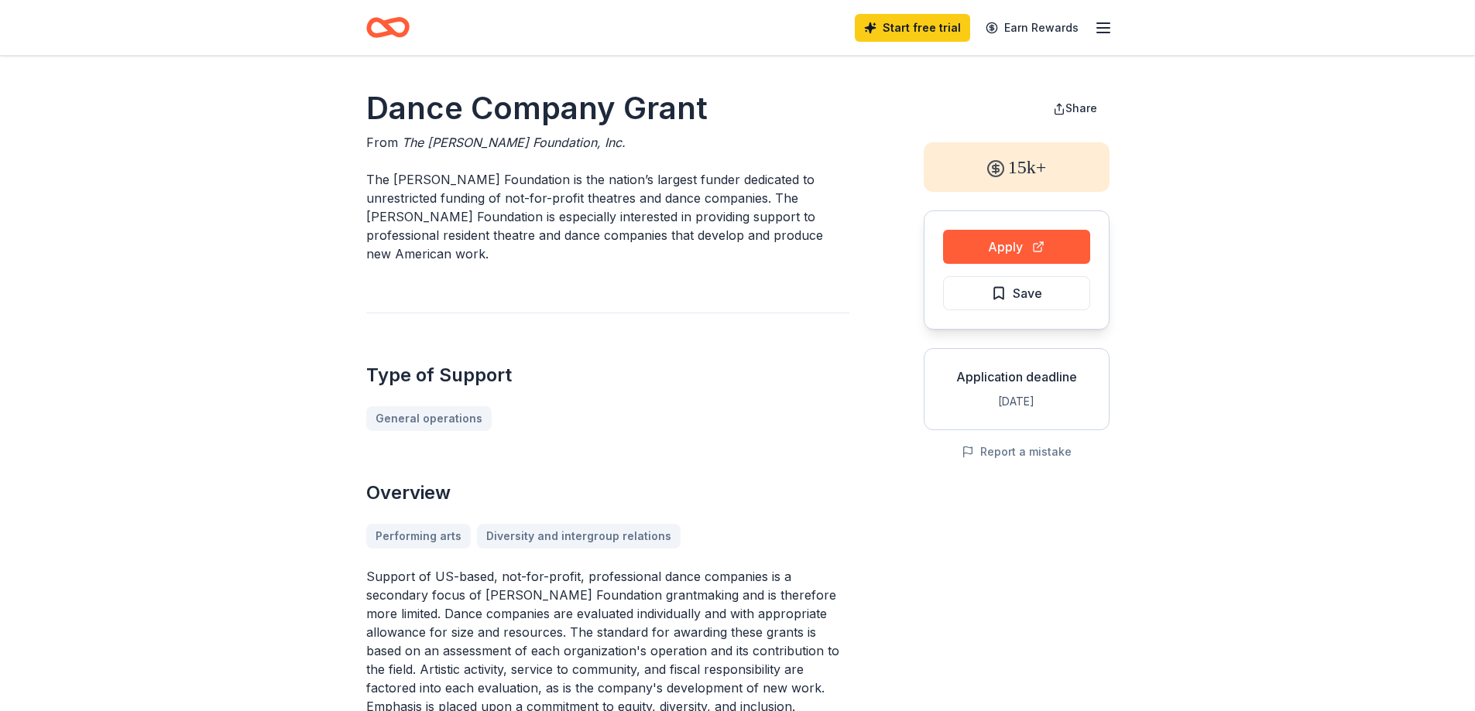
scroll to position [77, 0]
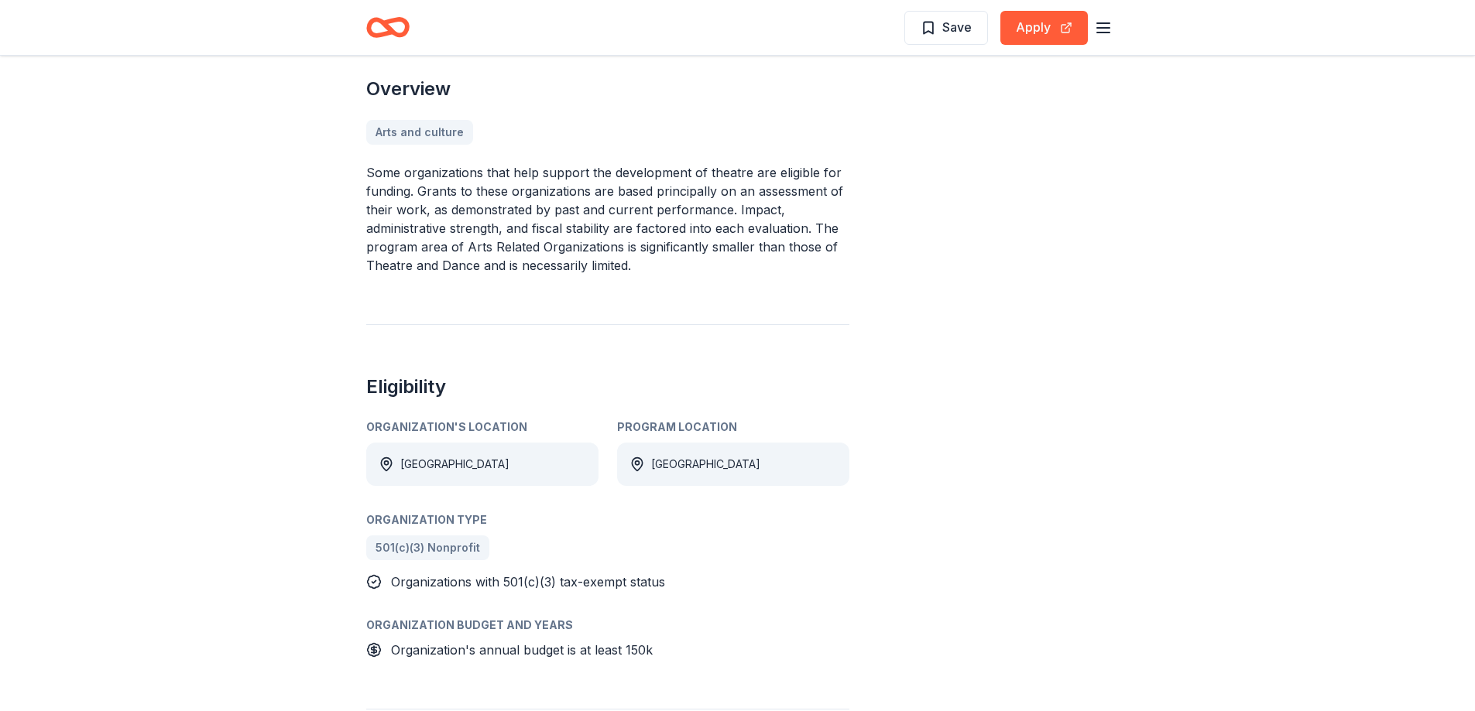
scroll to position [464, 0]
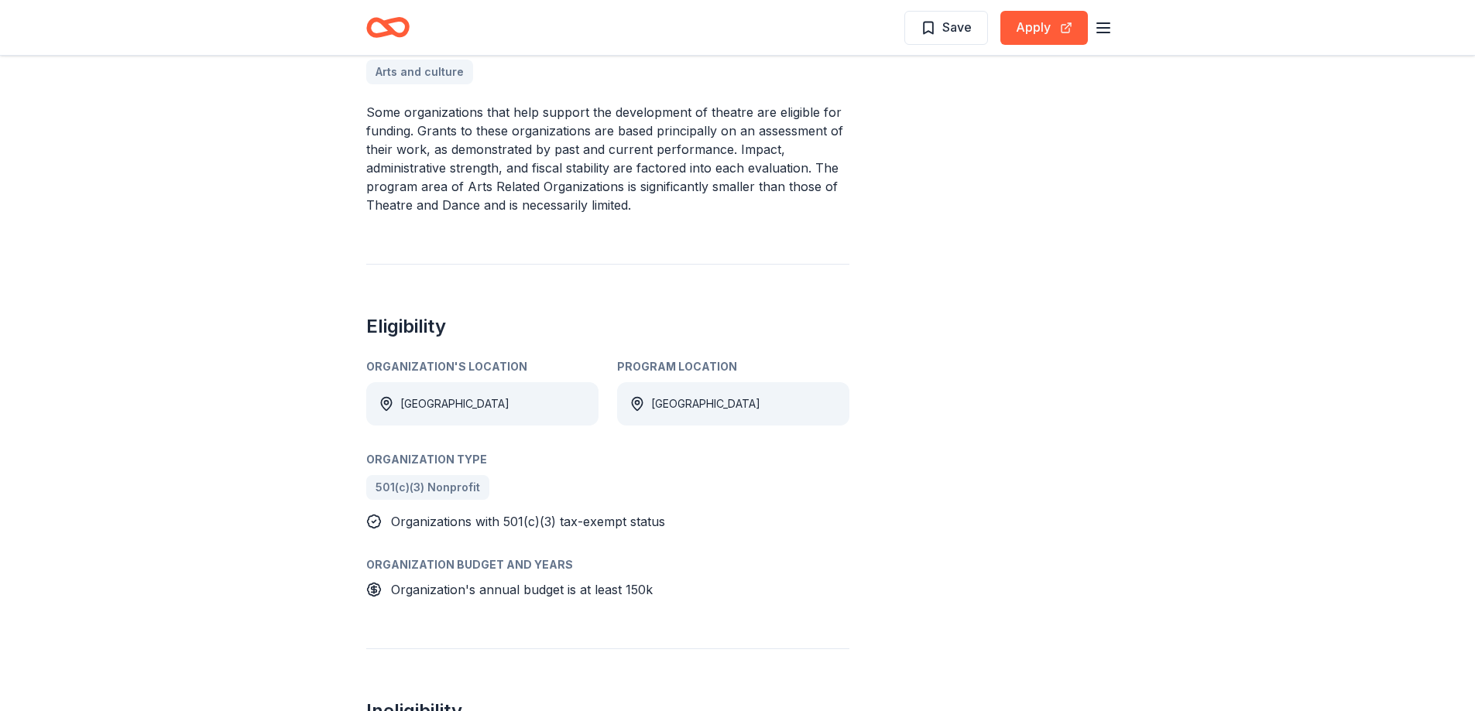
click at [444, 475] on div "501(c)(3) Nonprofit" at bounding box center [607, 487] width 483 height 25
